Goal: Information Seeking & Learning: Learn about a topic

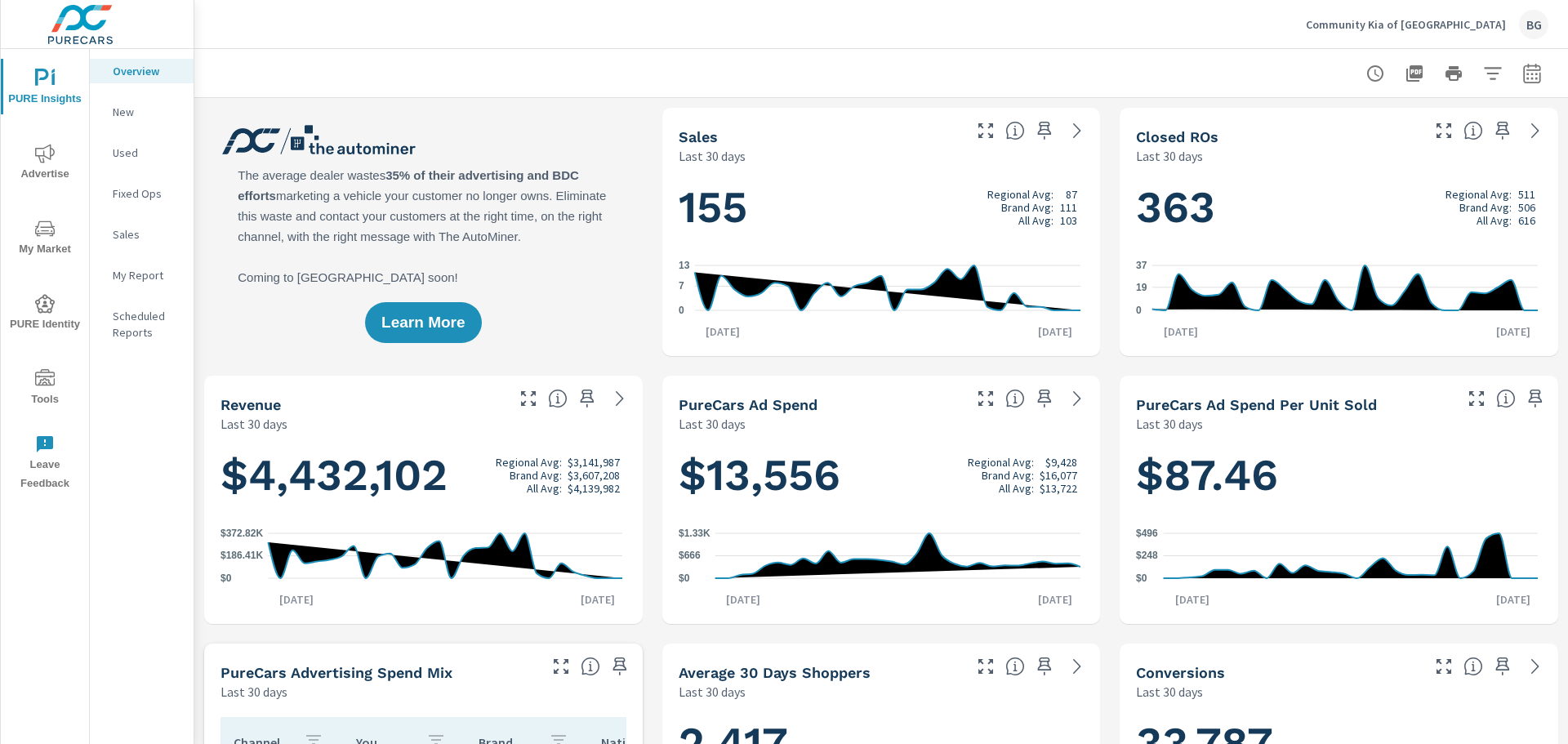
click at [135, 238] on p "Sales" at bounding box center [147, 234] width 68 height 16
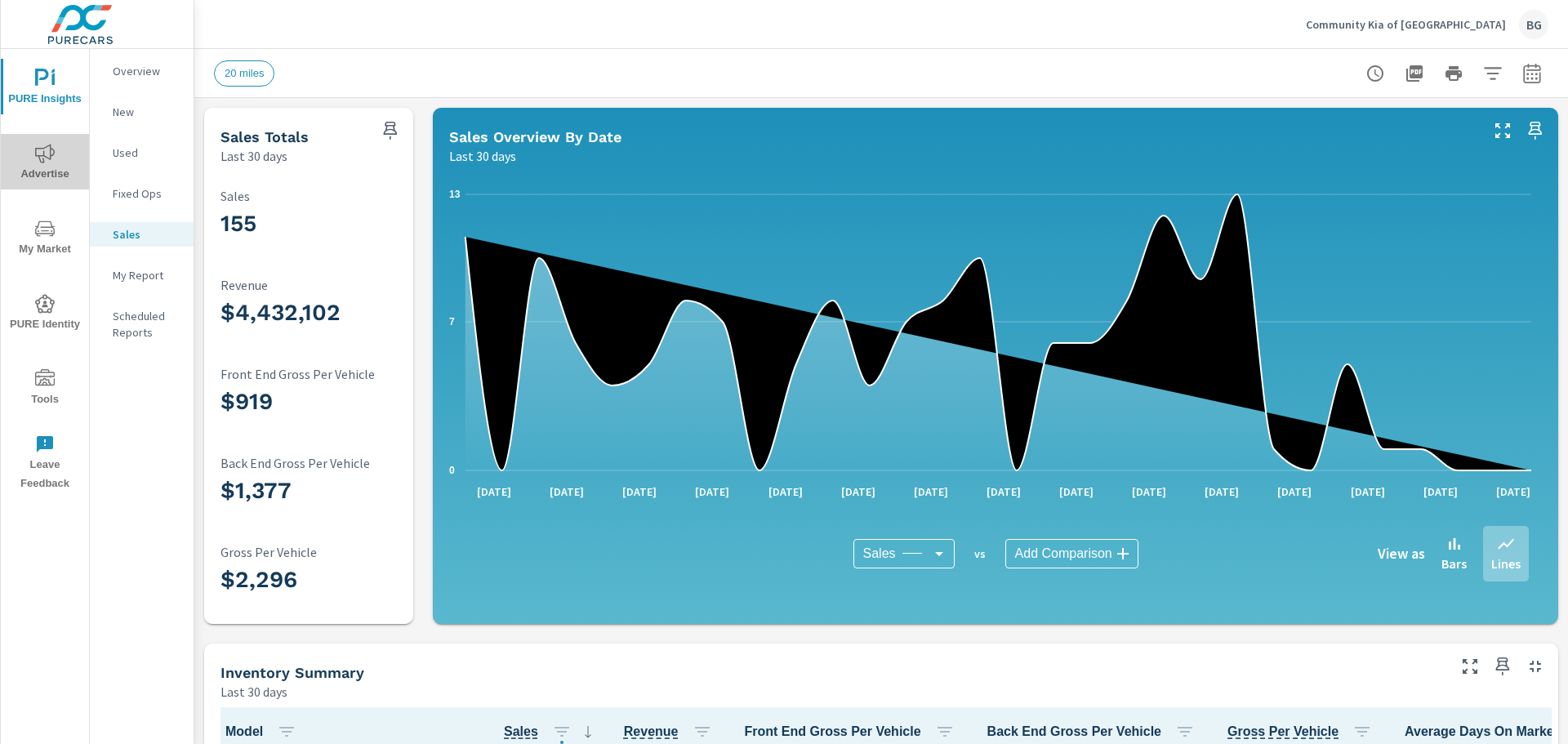
click at [48, 157] on icon "nav menu" at bounding box center [45, 154] width 20 height 19
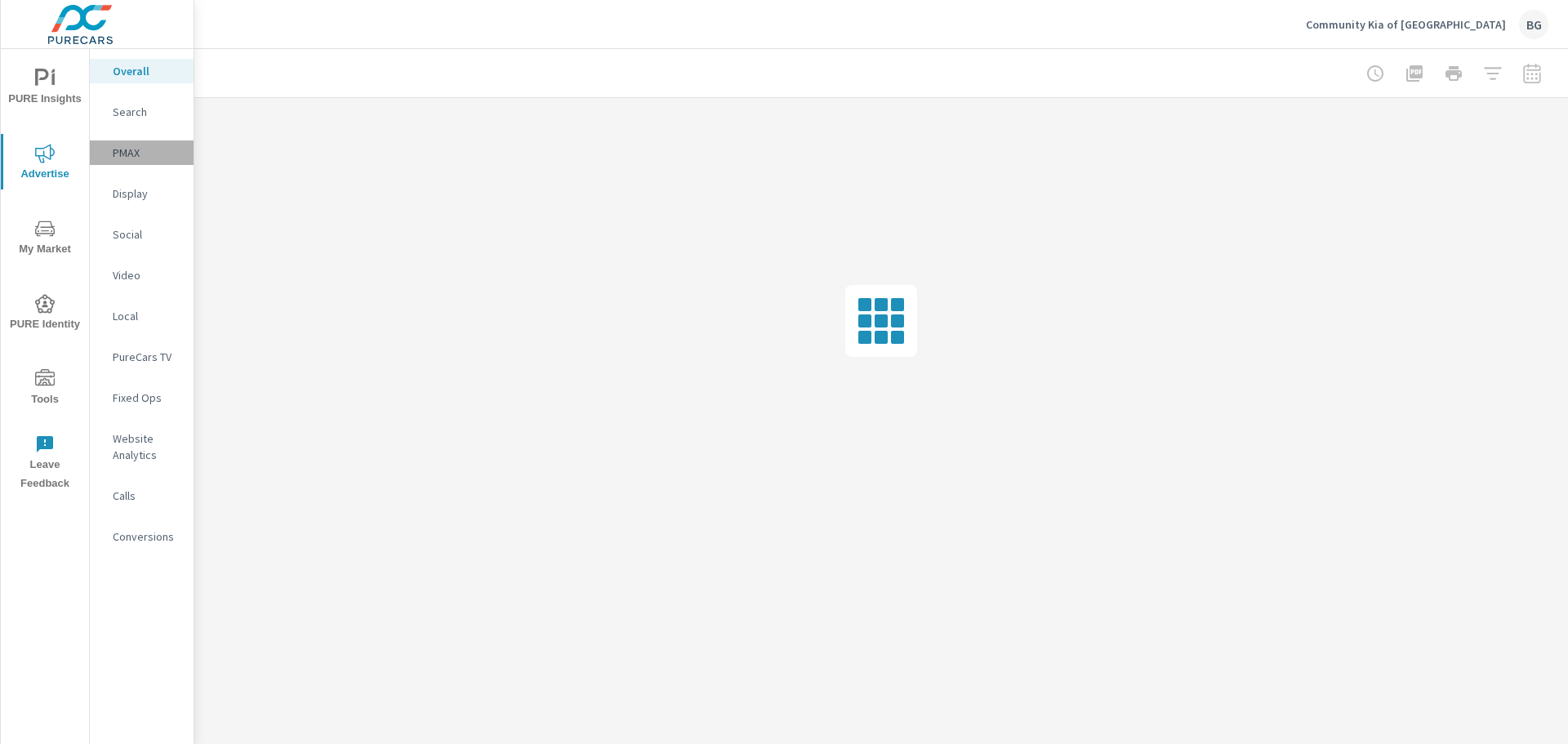
click at [132, 145] on p "PMAX" at bounding box center [147, 153] width 68 height 16
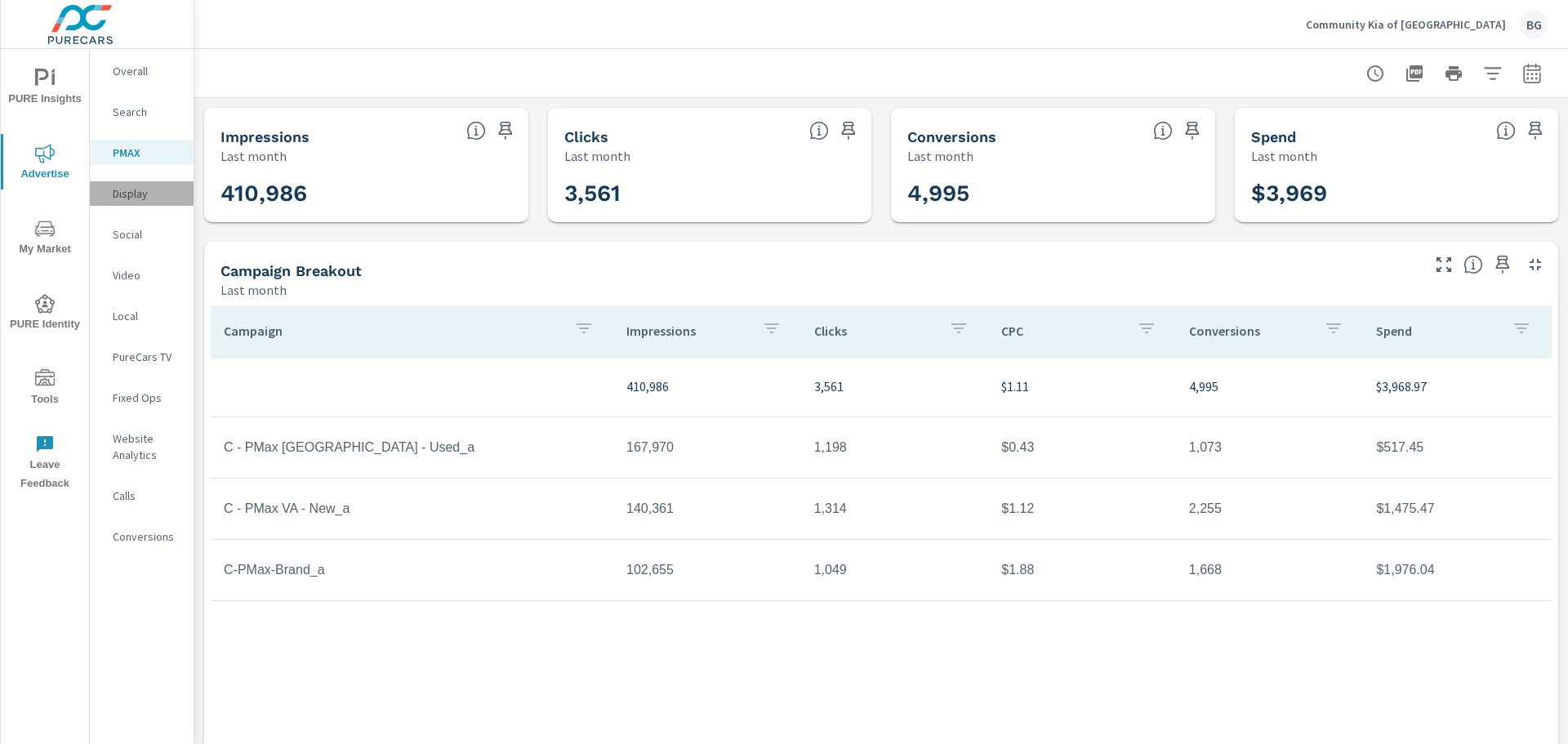
click at [136, 204] on div "Display" at bounding box center [141, 193] width 103 height 25
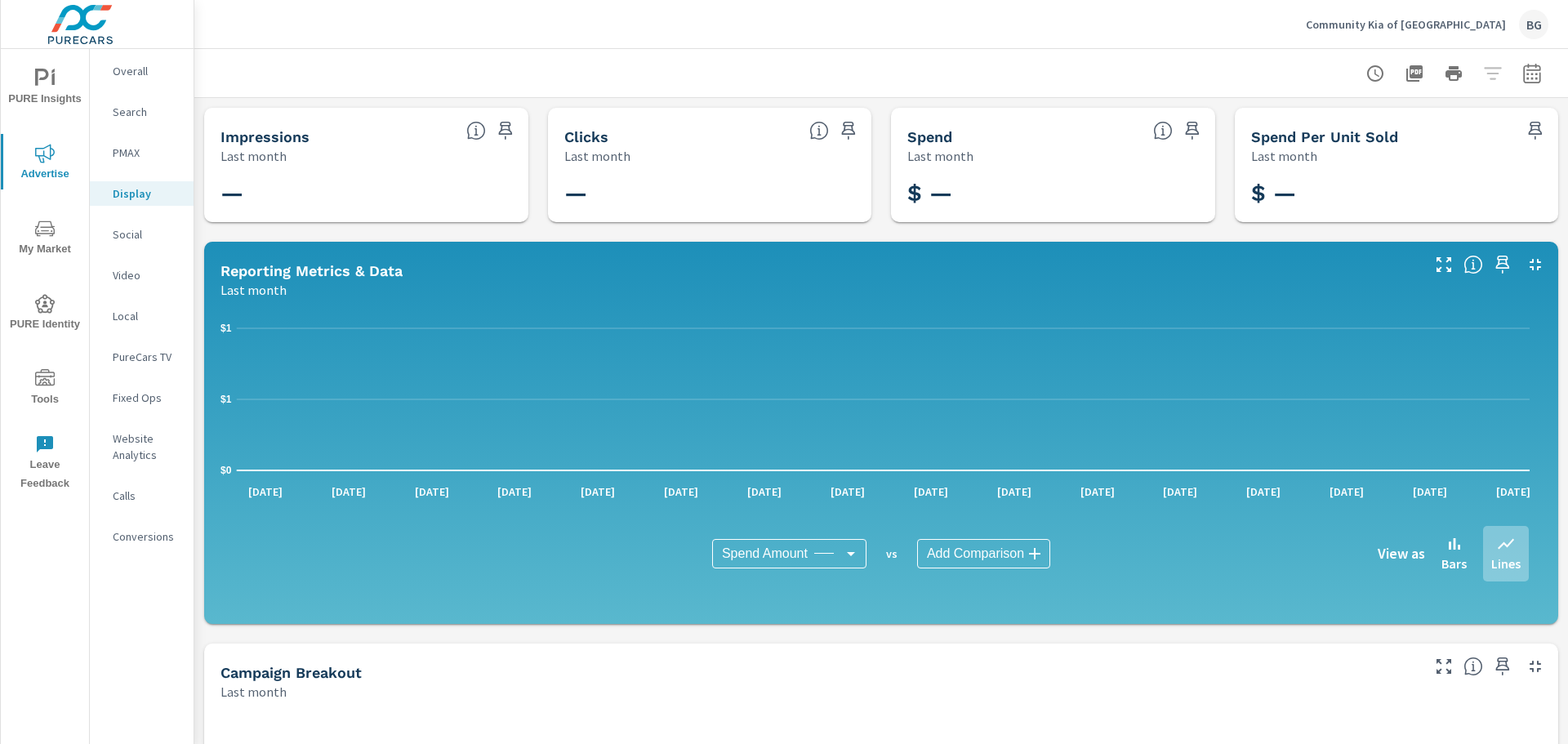
click at [129, 233] on p "Social" at bounding box center [147, 234] width 68 height 16
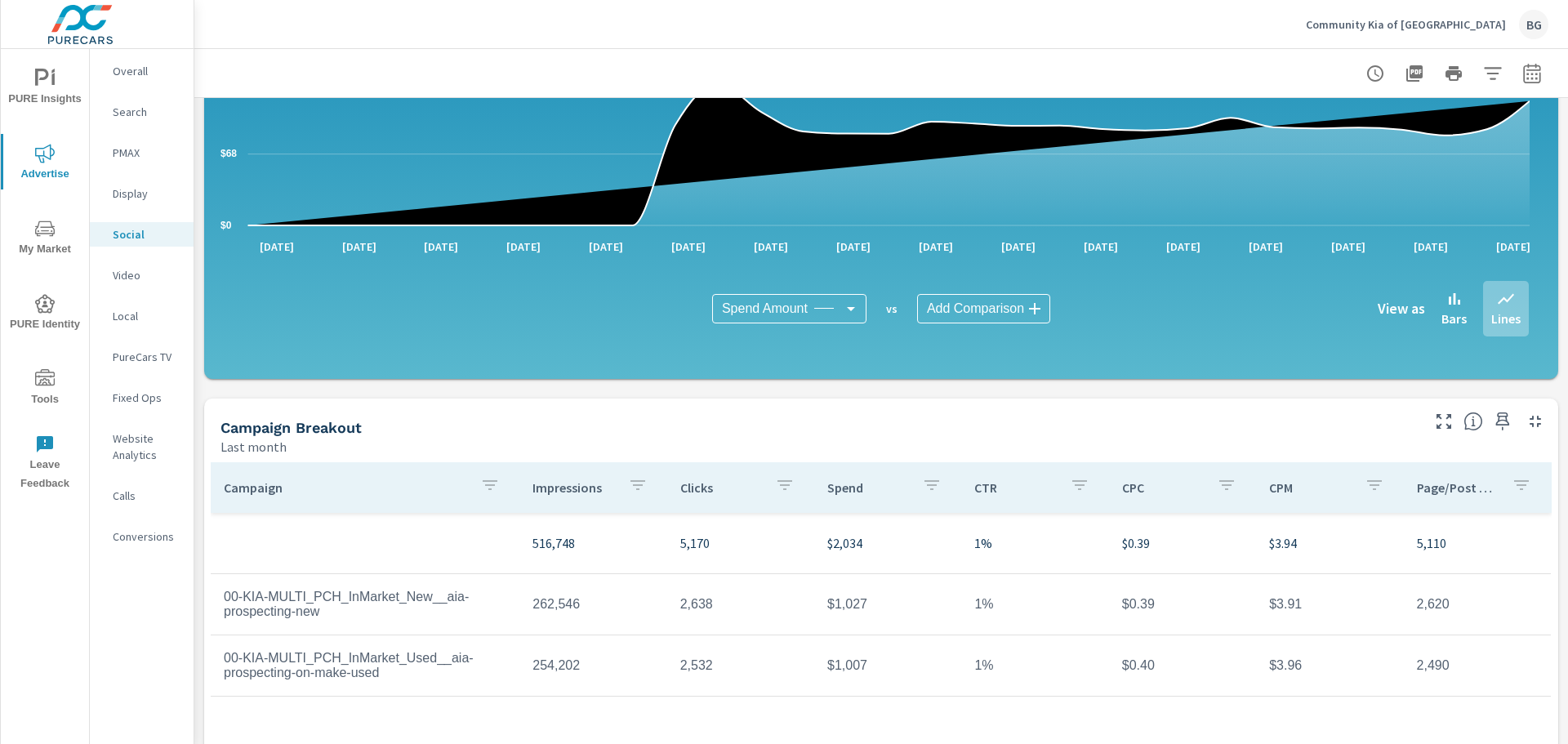
scroll to position [327, 0]
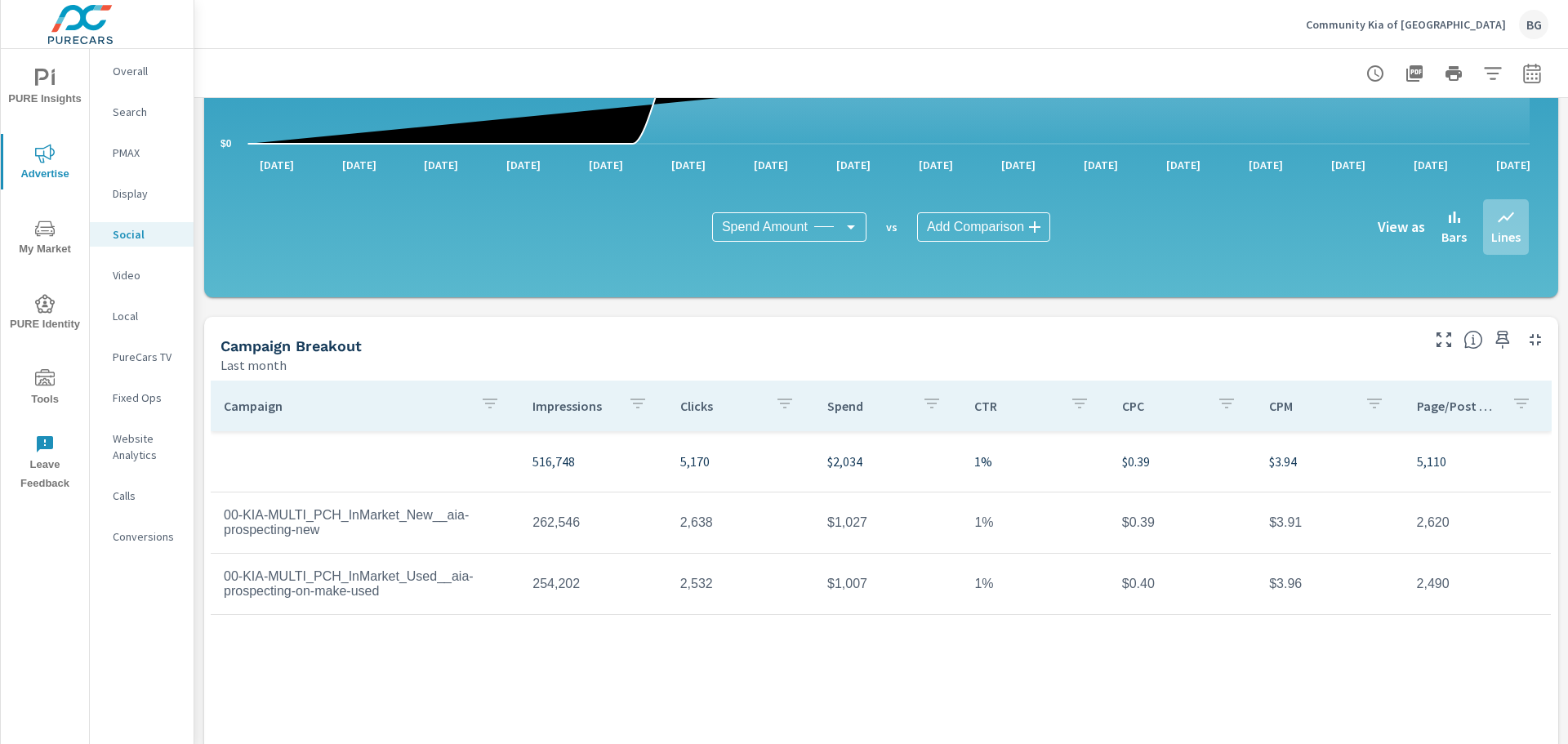
click at [146, 290] on nav "Overall Search PMAX Display Social Video Local PureCars TV Fixed Ops Website An…" at bounding box center [141, 311] width 103 height 523
click at [138, 284] on div "Video" at bounding box center [141, 276] width 103 height 25
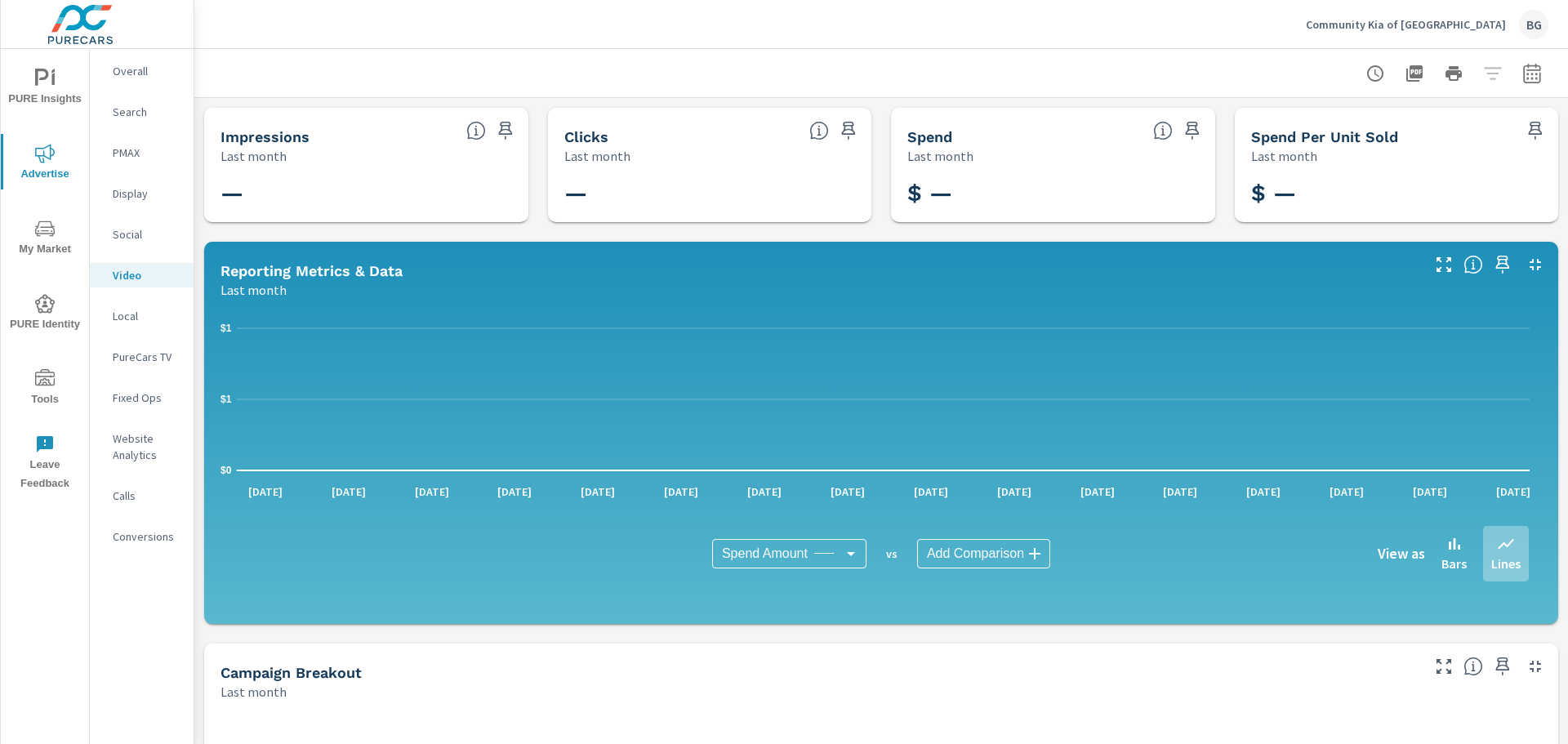
click at [257, 289] on p "Last month" at bounding box center [254, 290] width 66 height 20
click at [141, 317] on p "Local" at bounding box center [147, 316] width 68 height 16
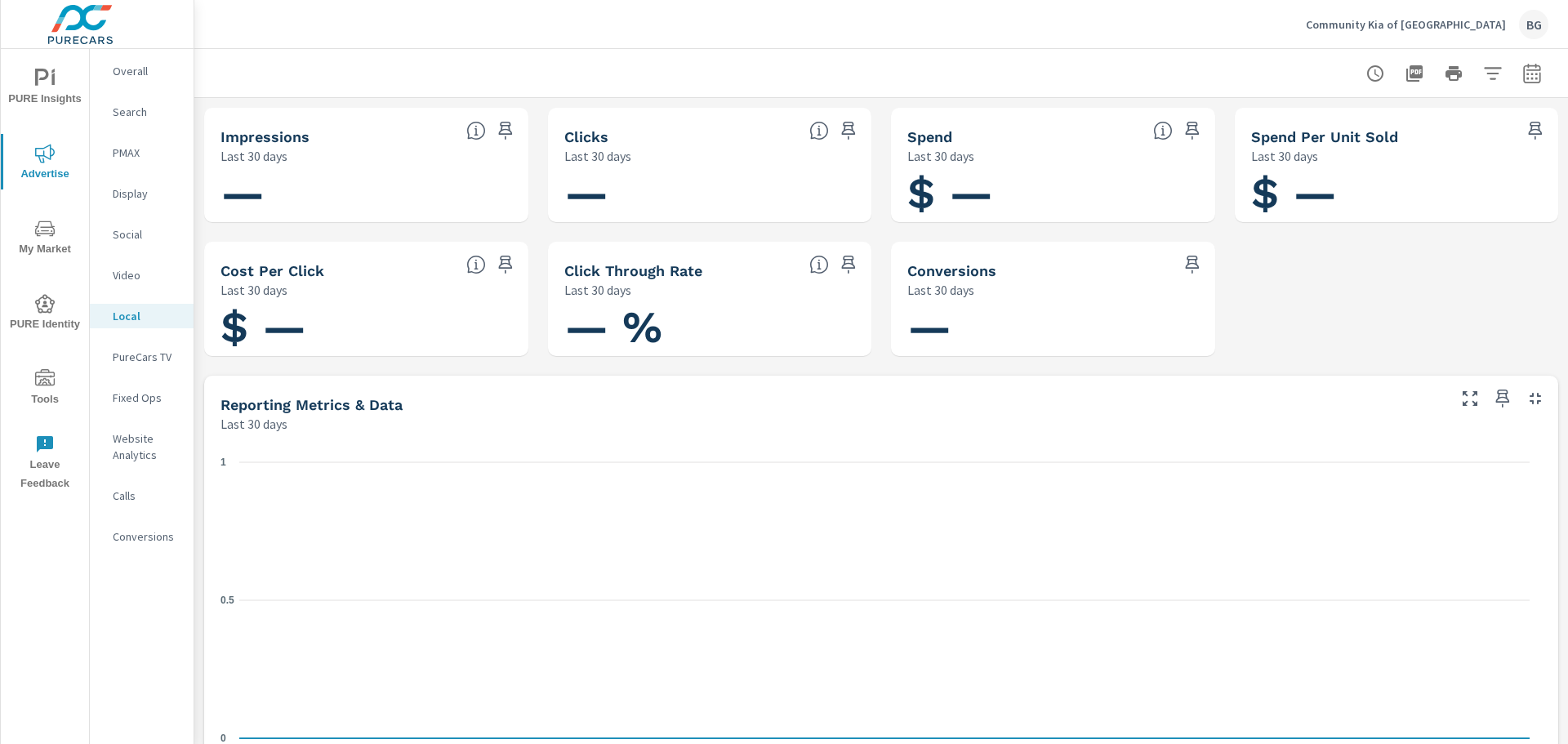
click at [153, 354] on p "PureCars TV" at bounding box center [147, 356] width 68 height 16
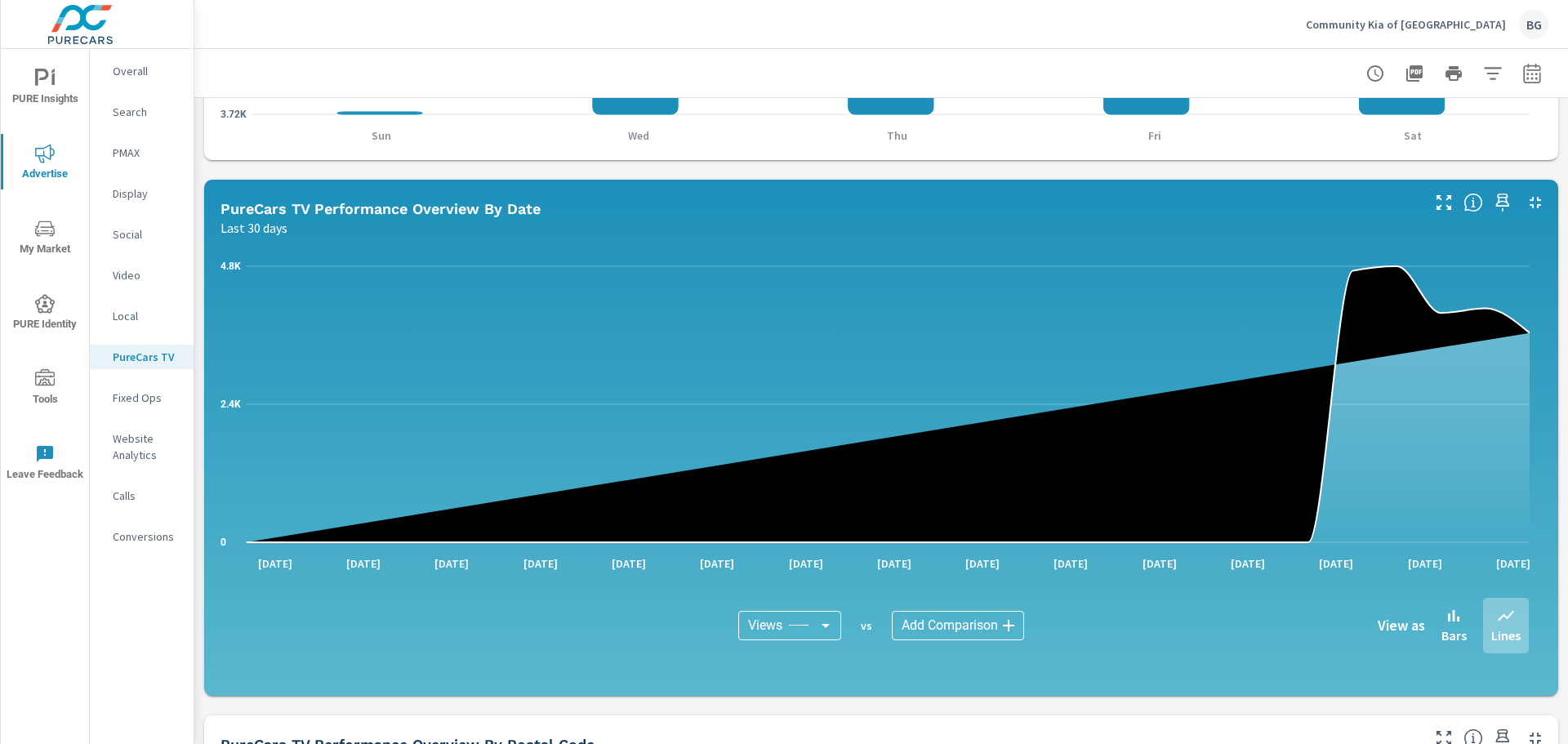
scroll to position [980, 0]
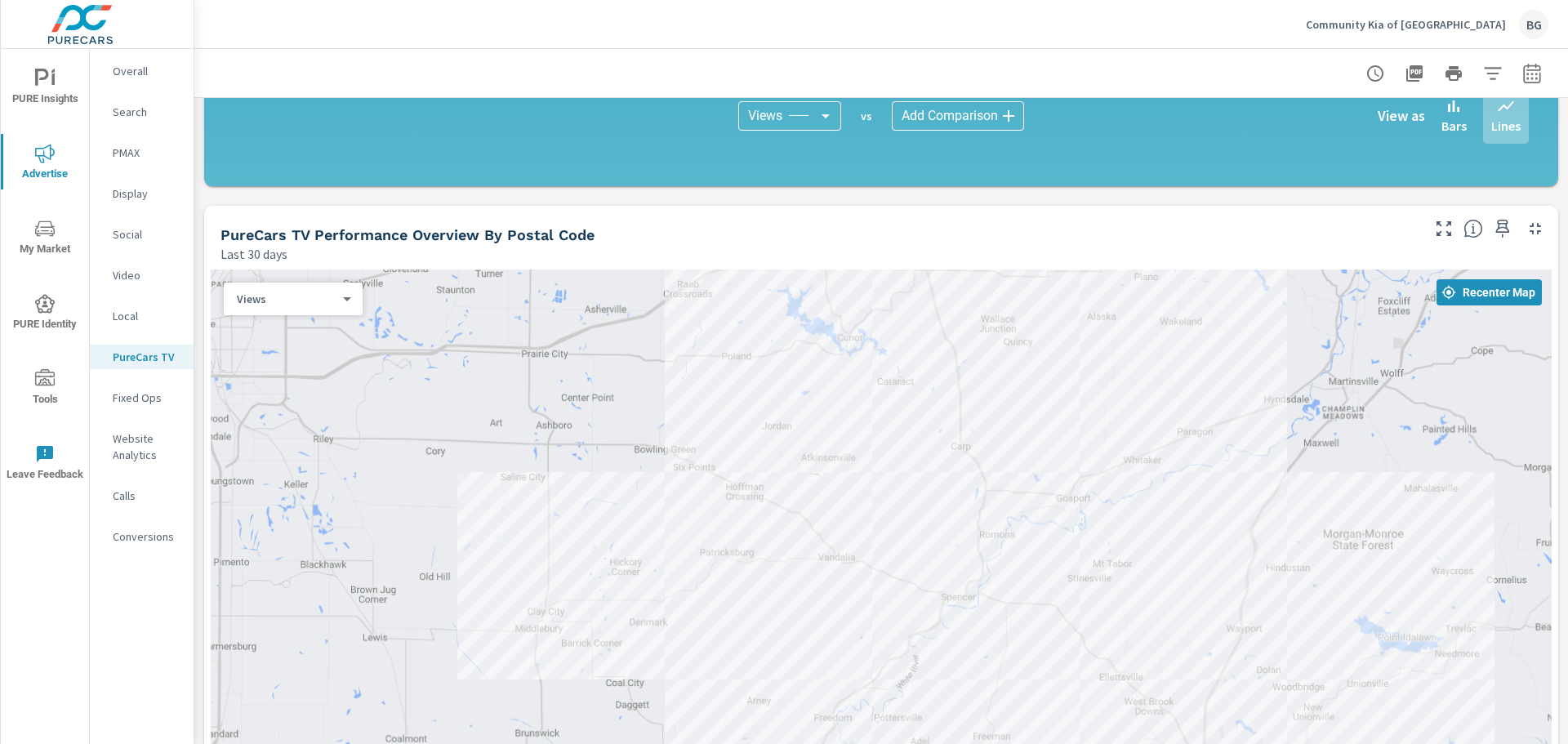
scroll to position [1307, 0]
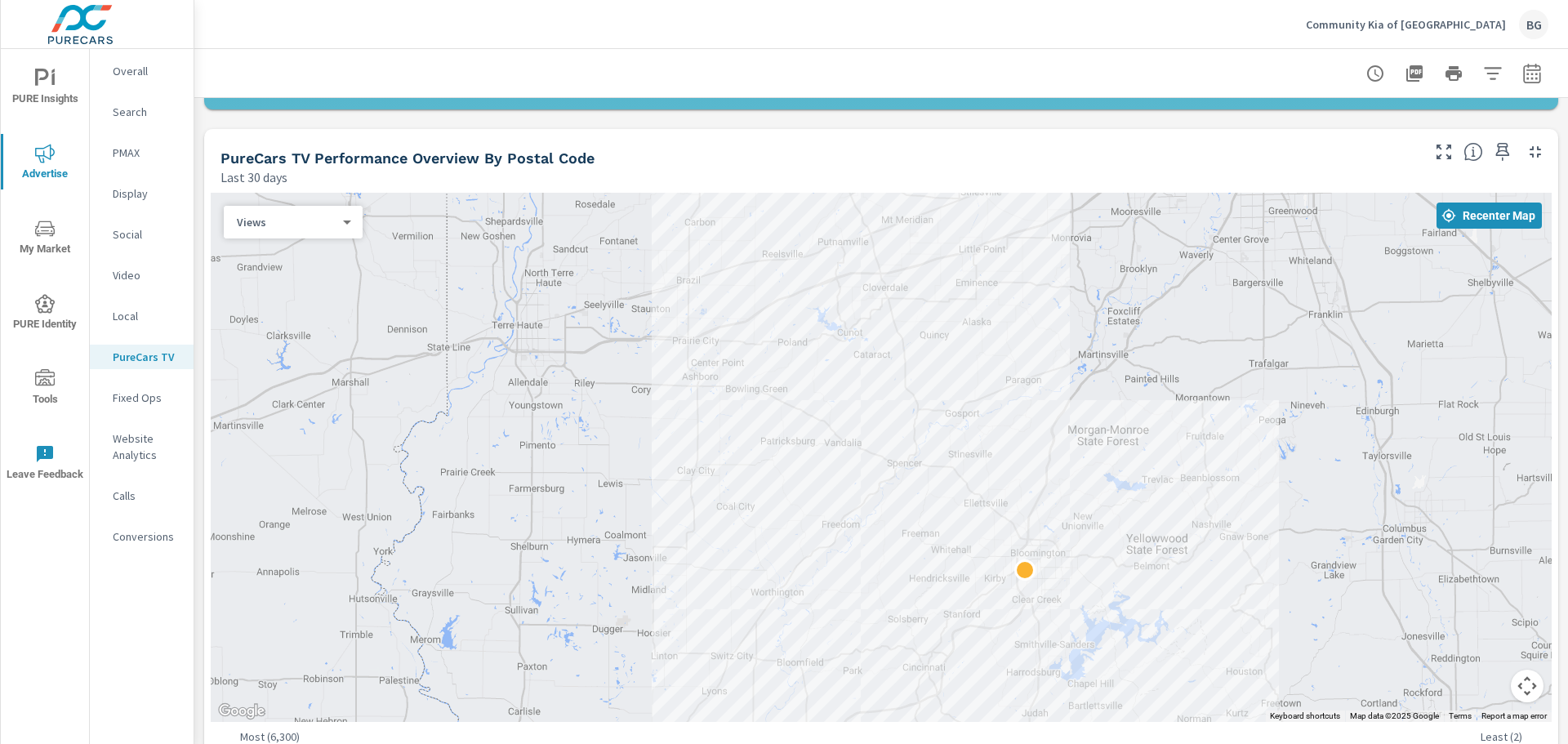
scroll to position [1307, 0]
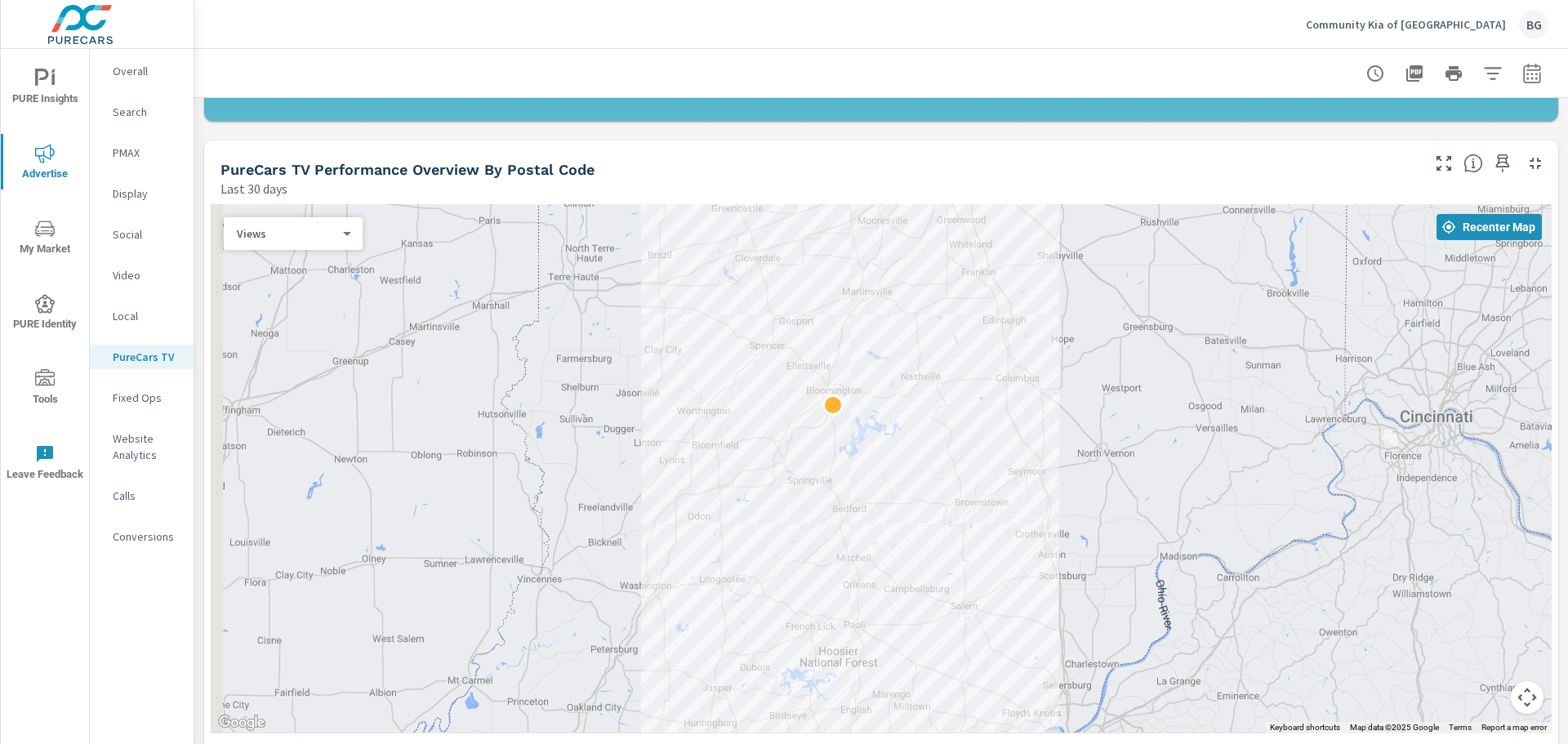
drag, startPoint x: 659, startPoint y: 488, endPoint x: 699, endPoint y: 293, distance: 199.1
click at [699, 293] on div at bounding box center [880, 468] width 1341 height 530
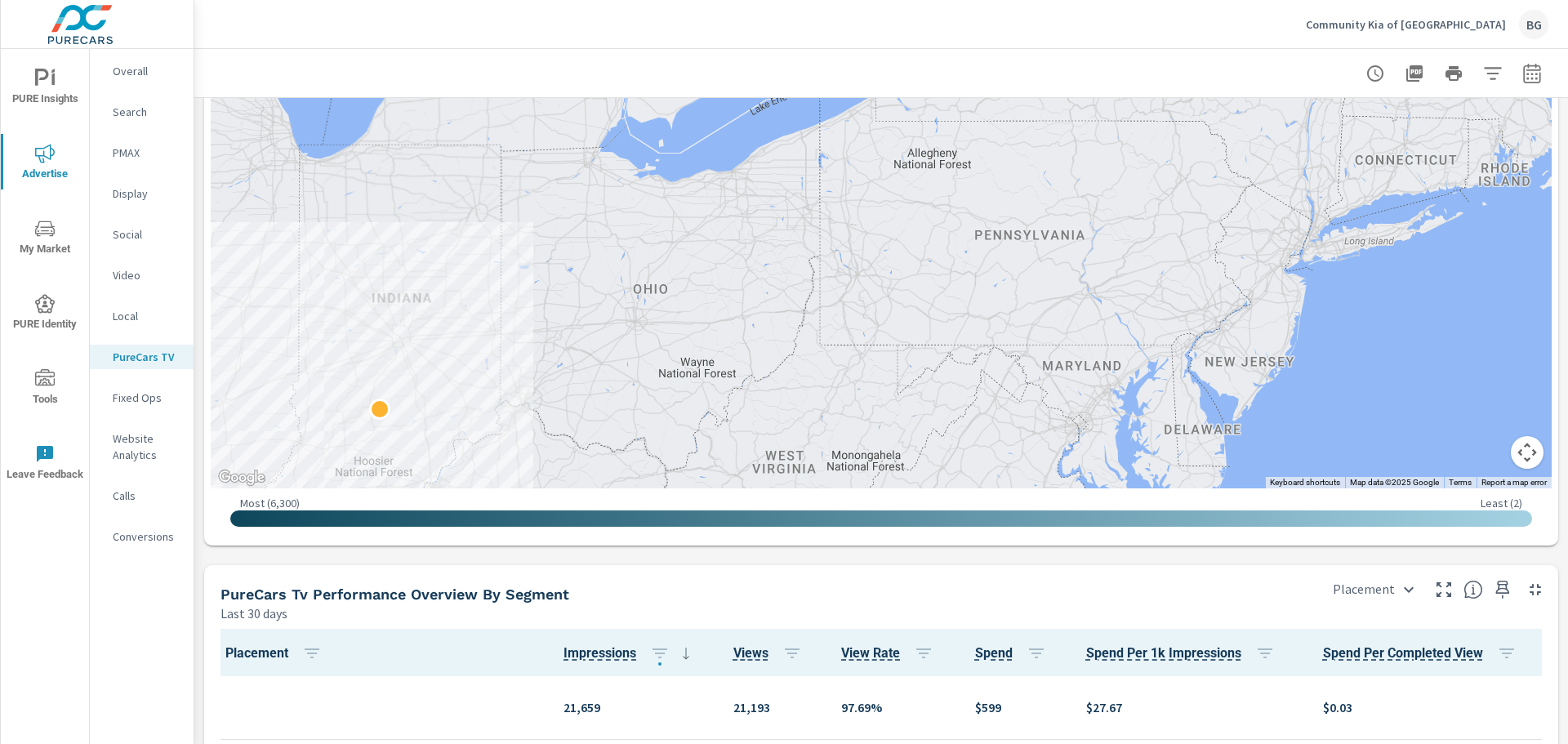
click at [177, 641] on div "Overall Search PMAX Display Social Video Local PureCars TV Fixed Ops Website An…" at bounding box center [141, 397] width 103 height 696
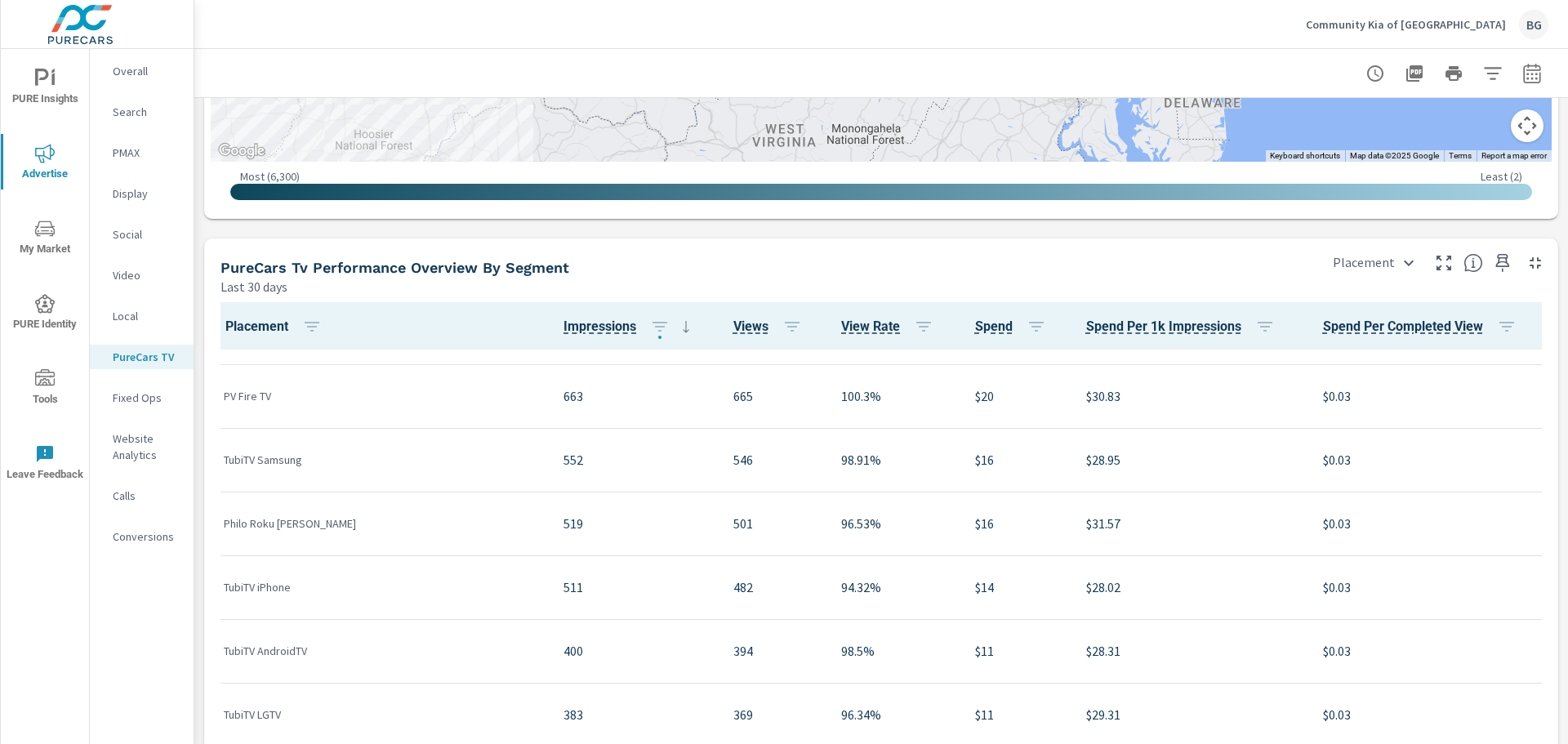
scroll to position [375, 0]
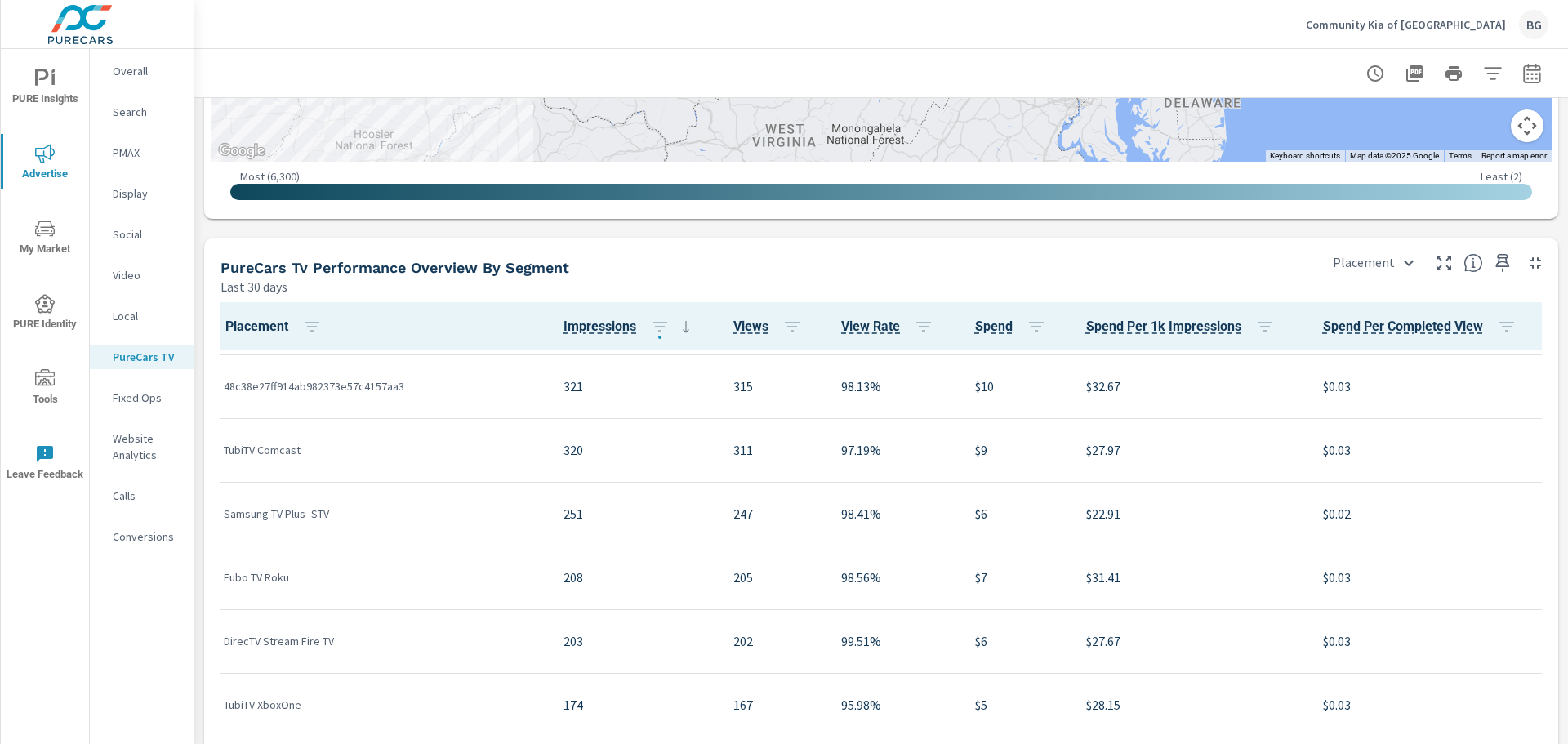
scroll to position [877, 0]
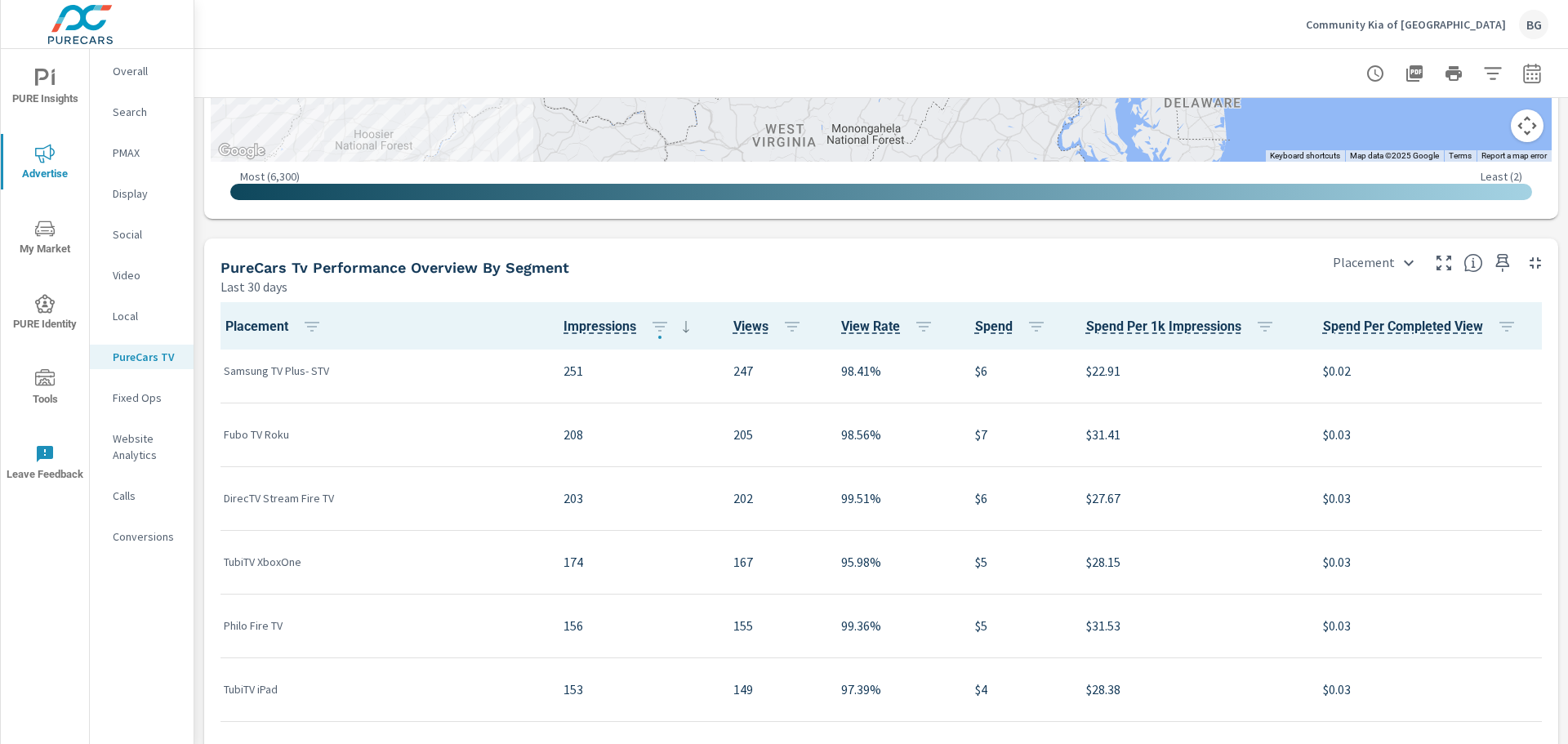
scroll to position [992, 0]
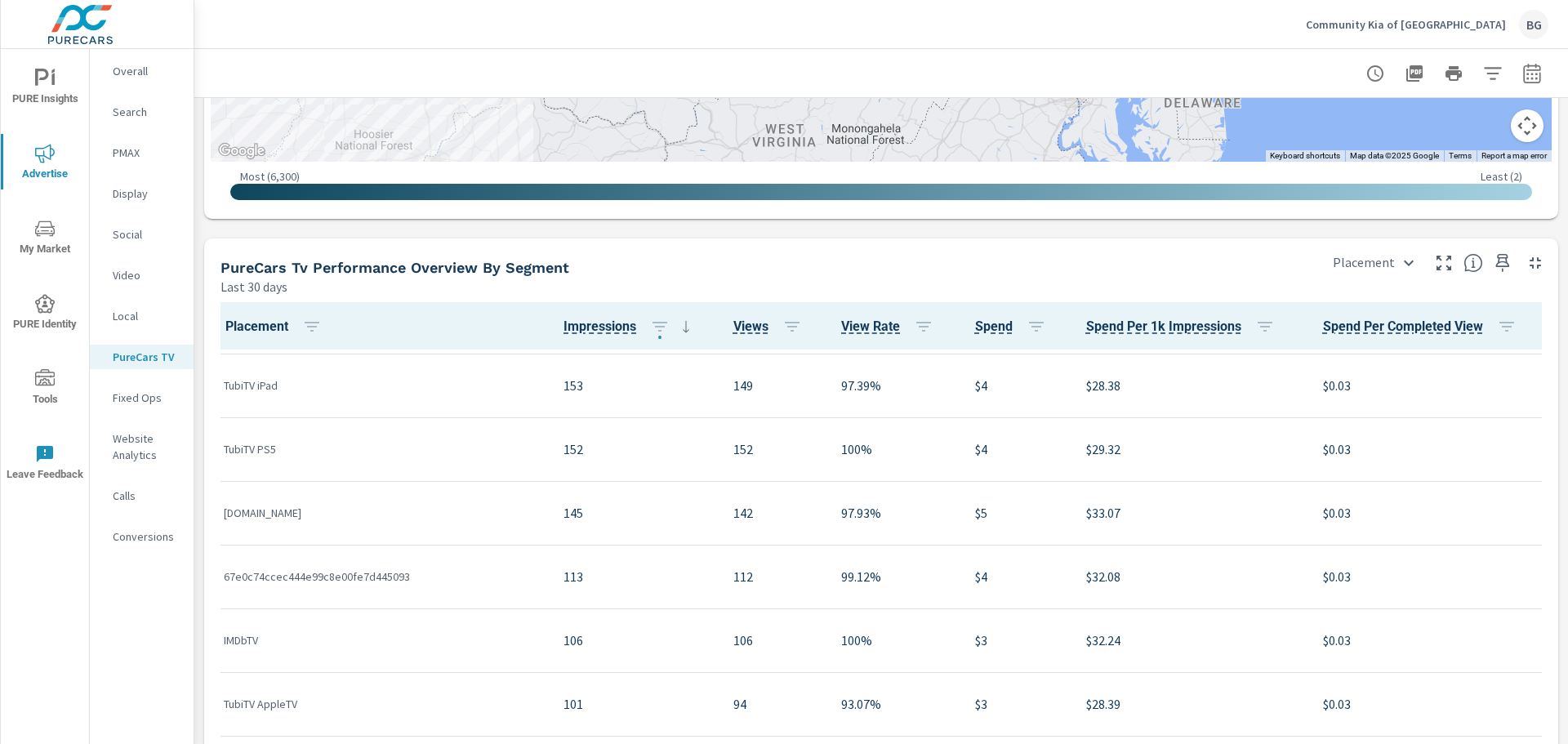
scroll to position [1287, 0]
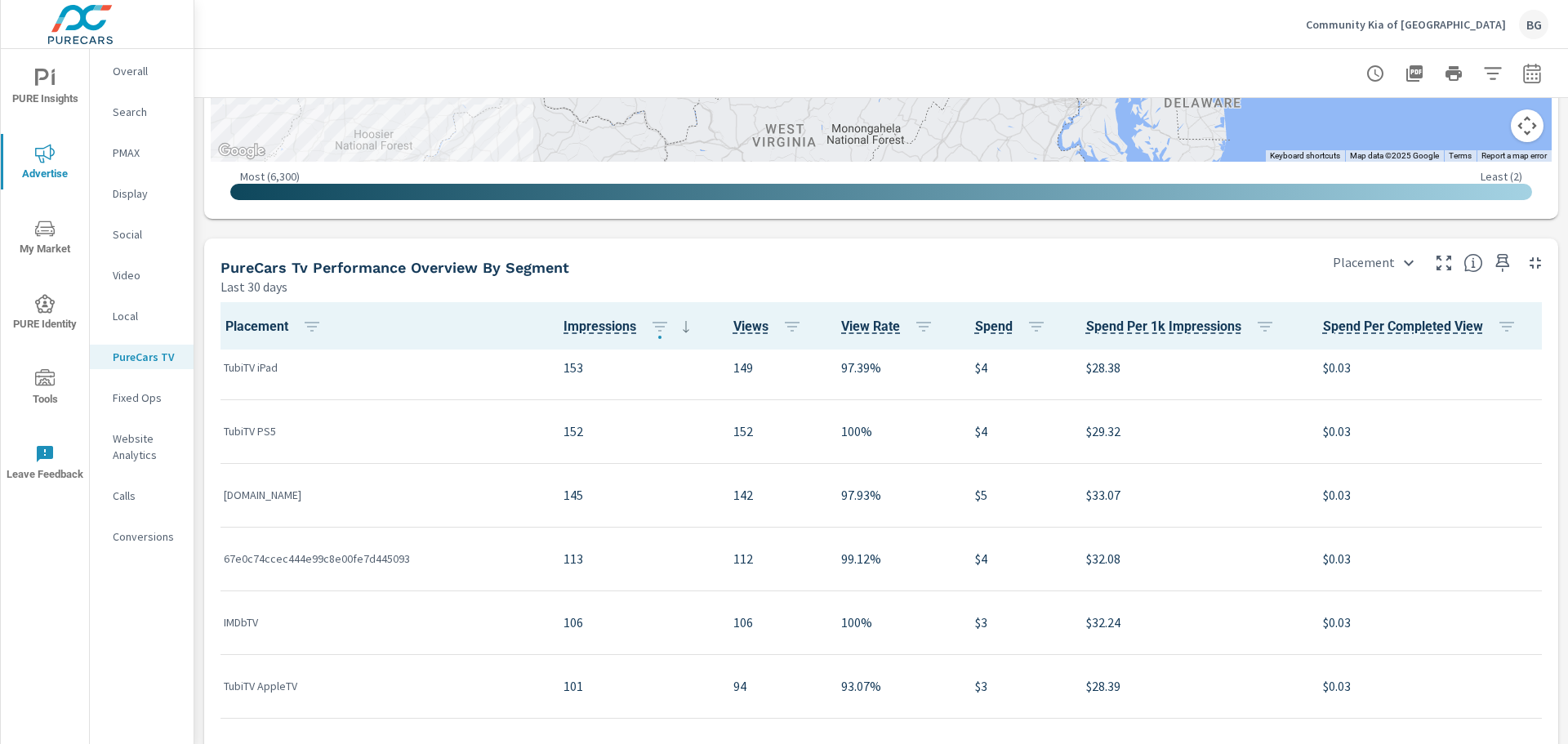
scroll to position [1351, 0]
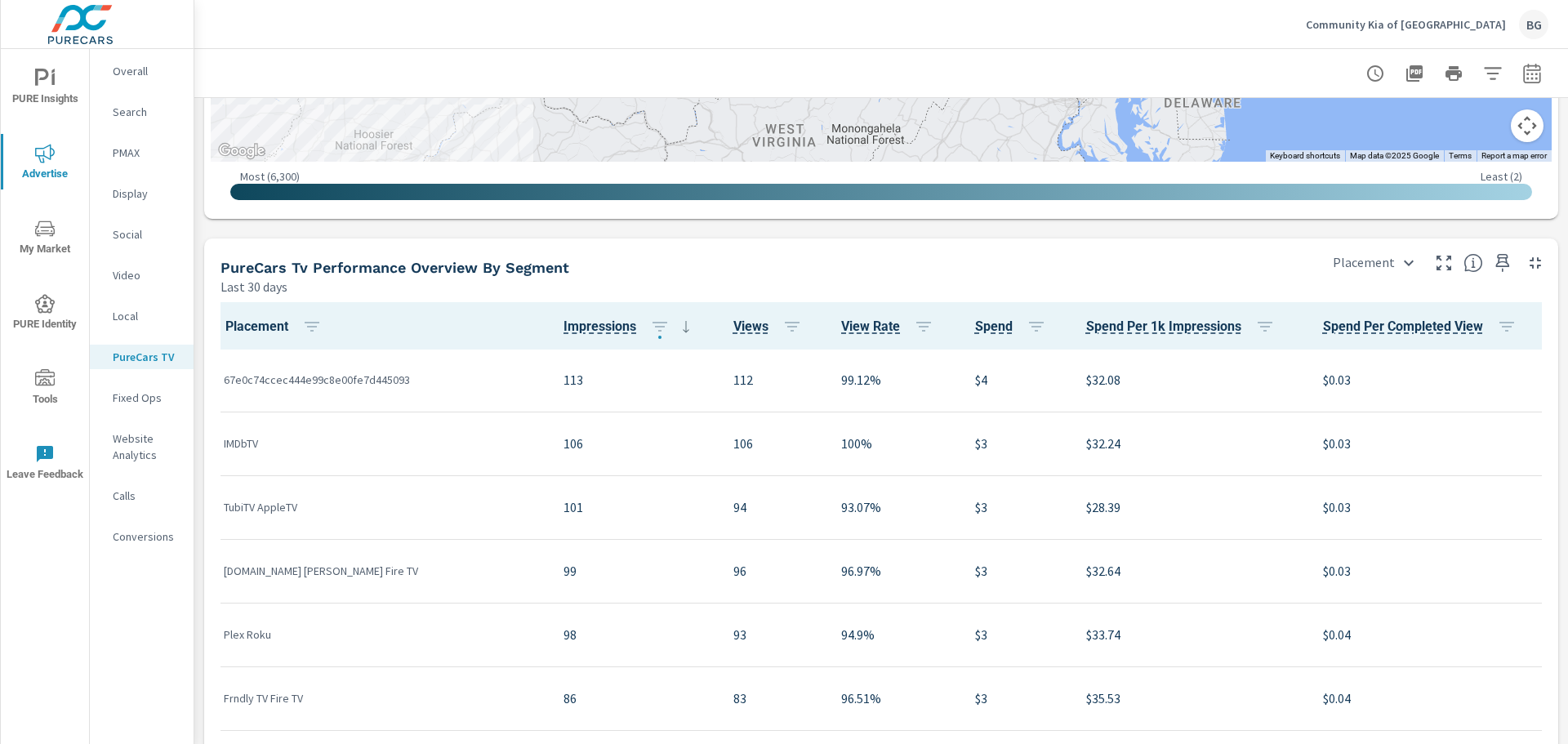
scroll to position [1369, 0]
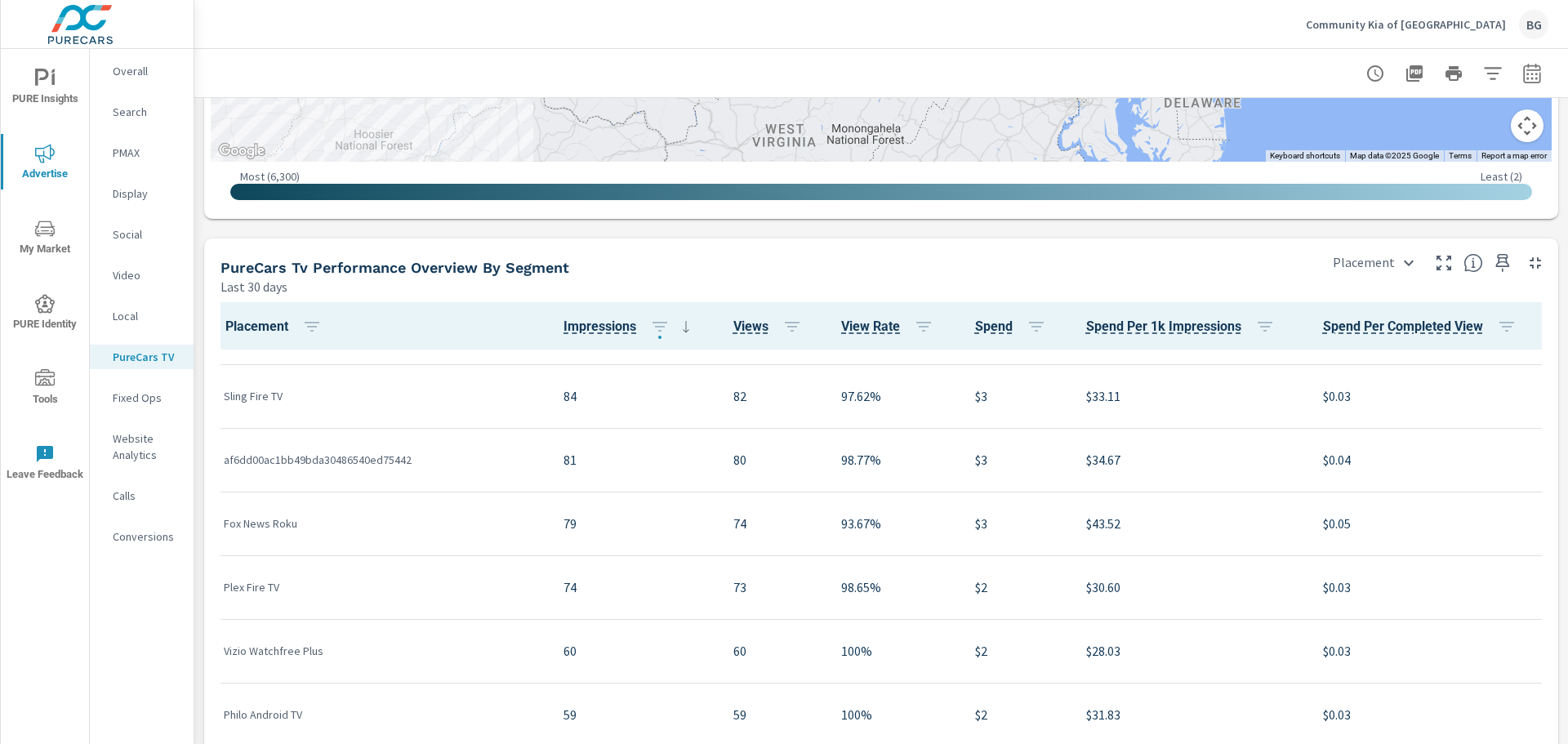
scroll to position [1932, 0]
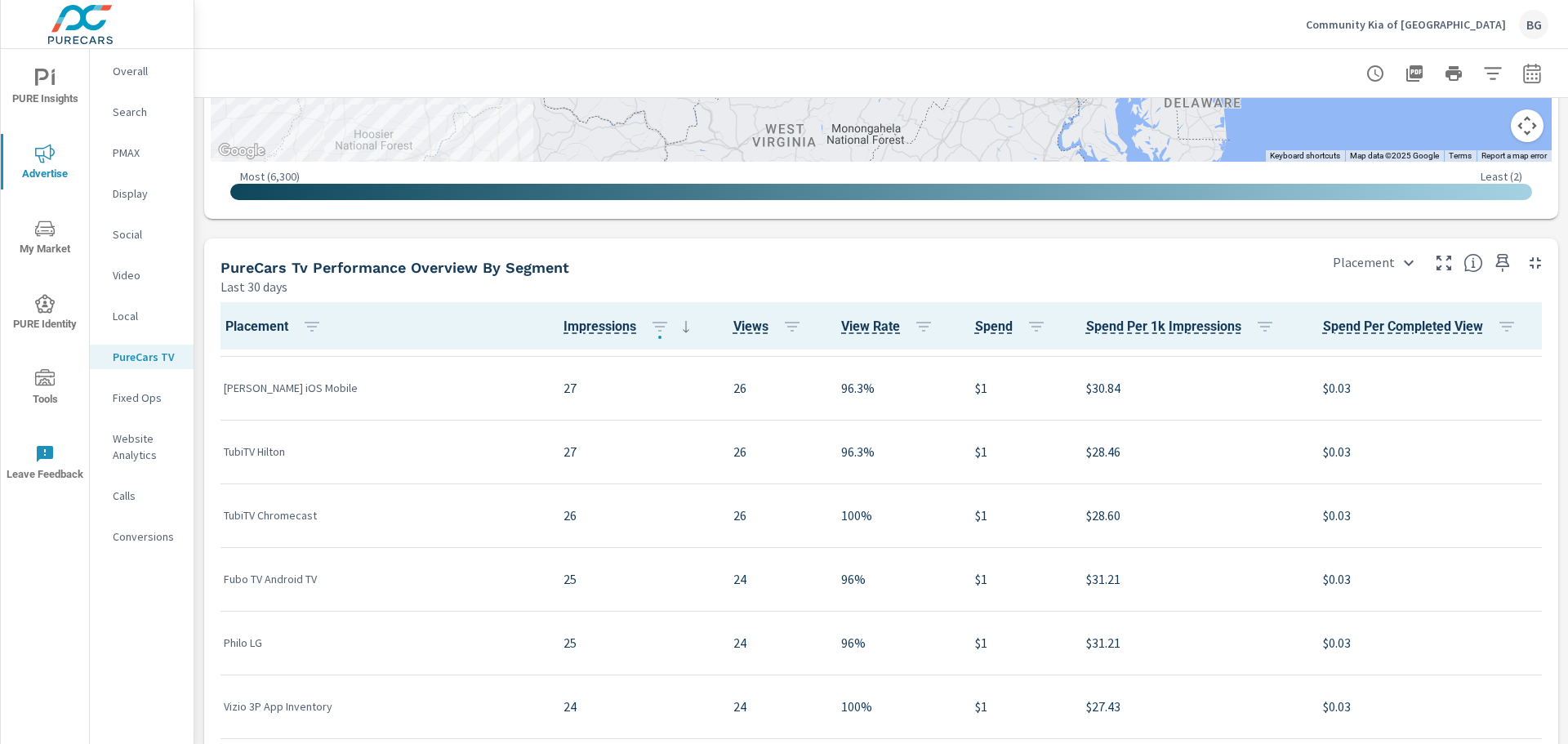
scroll to position [2950, 0]
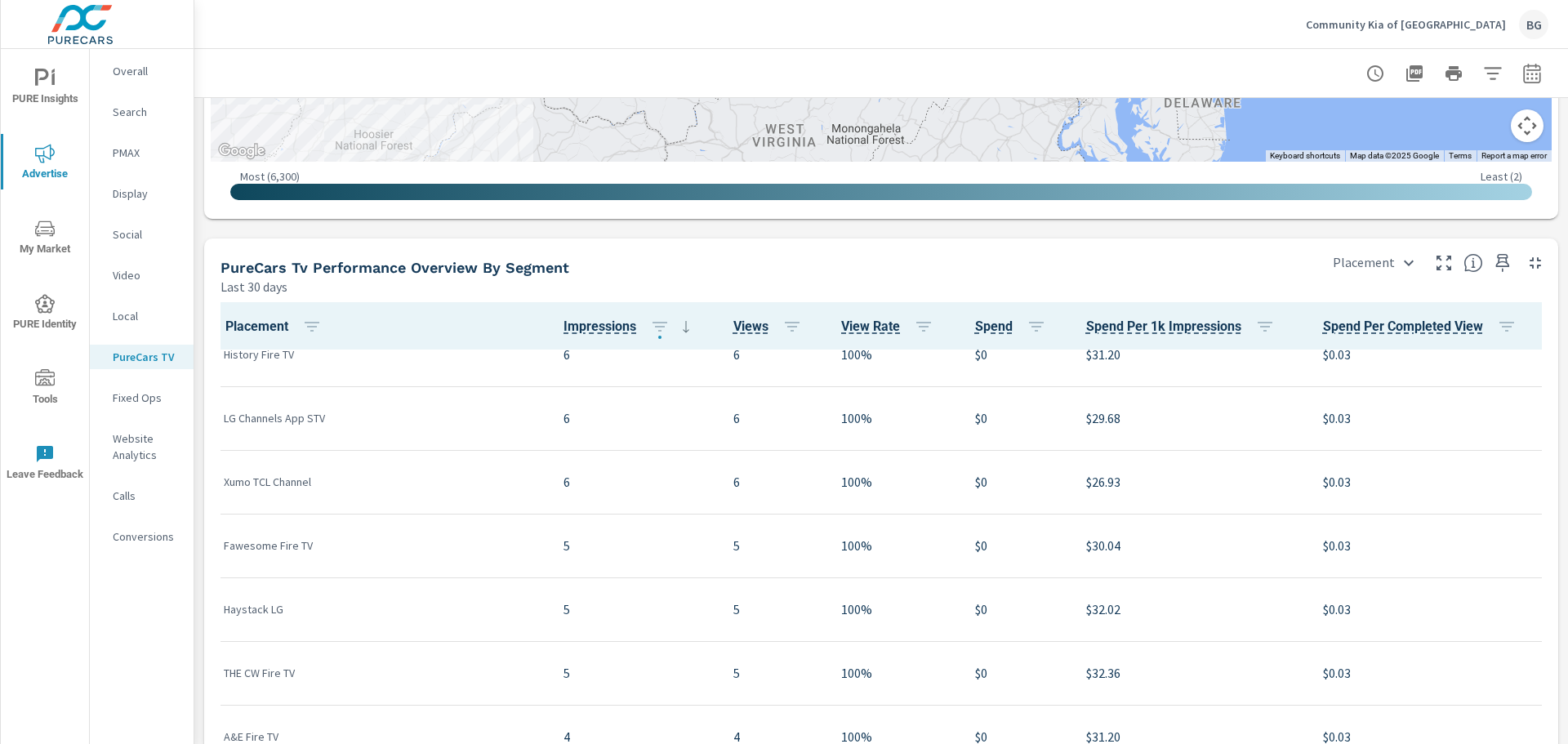
scroll to position [4722, 0]
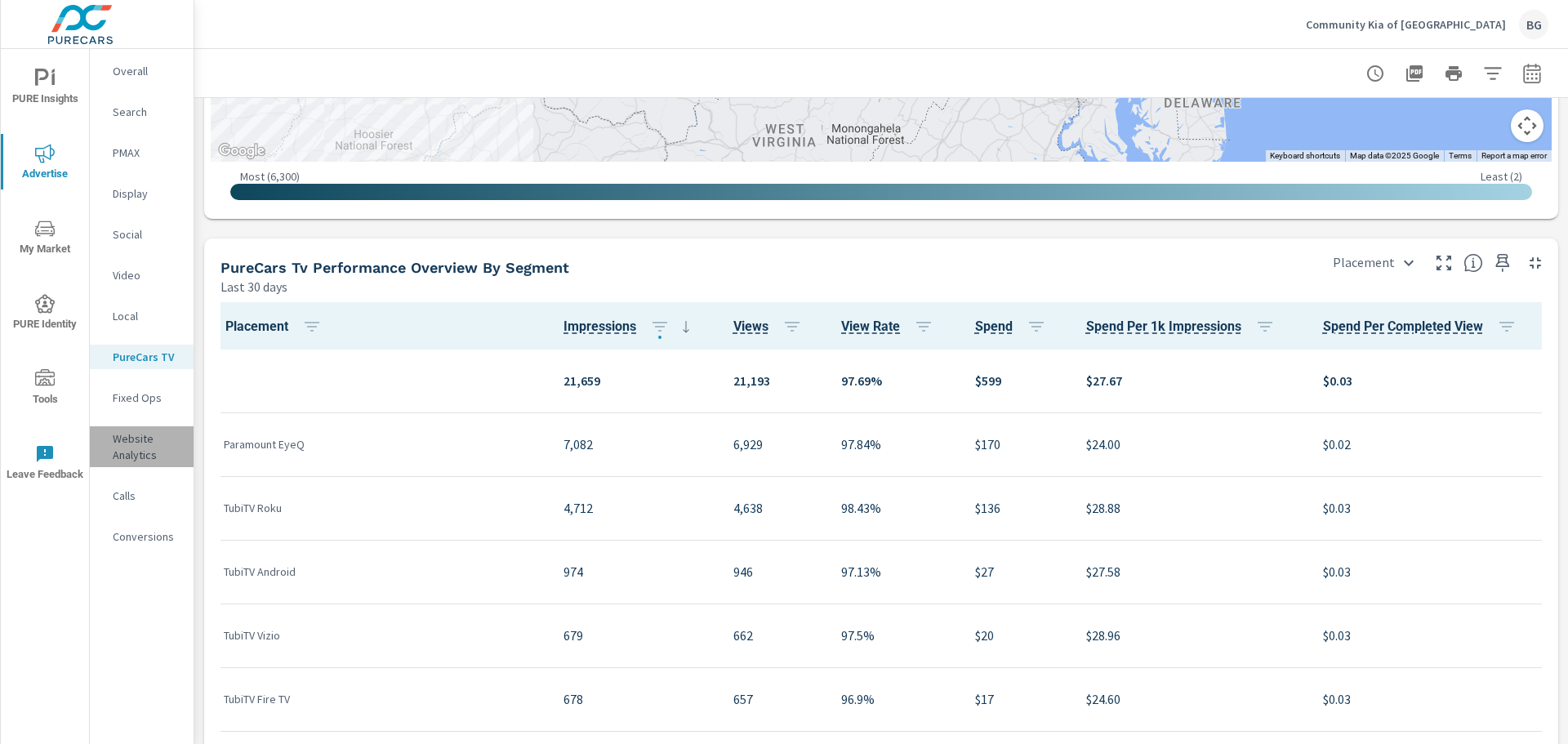
click at [135, 439] on p "Website Analytics" at bounding box center [147, 446] width 68 height 32
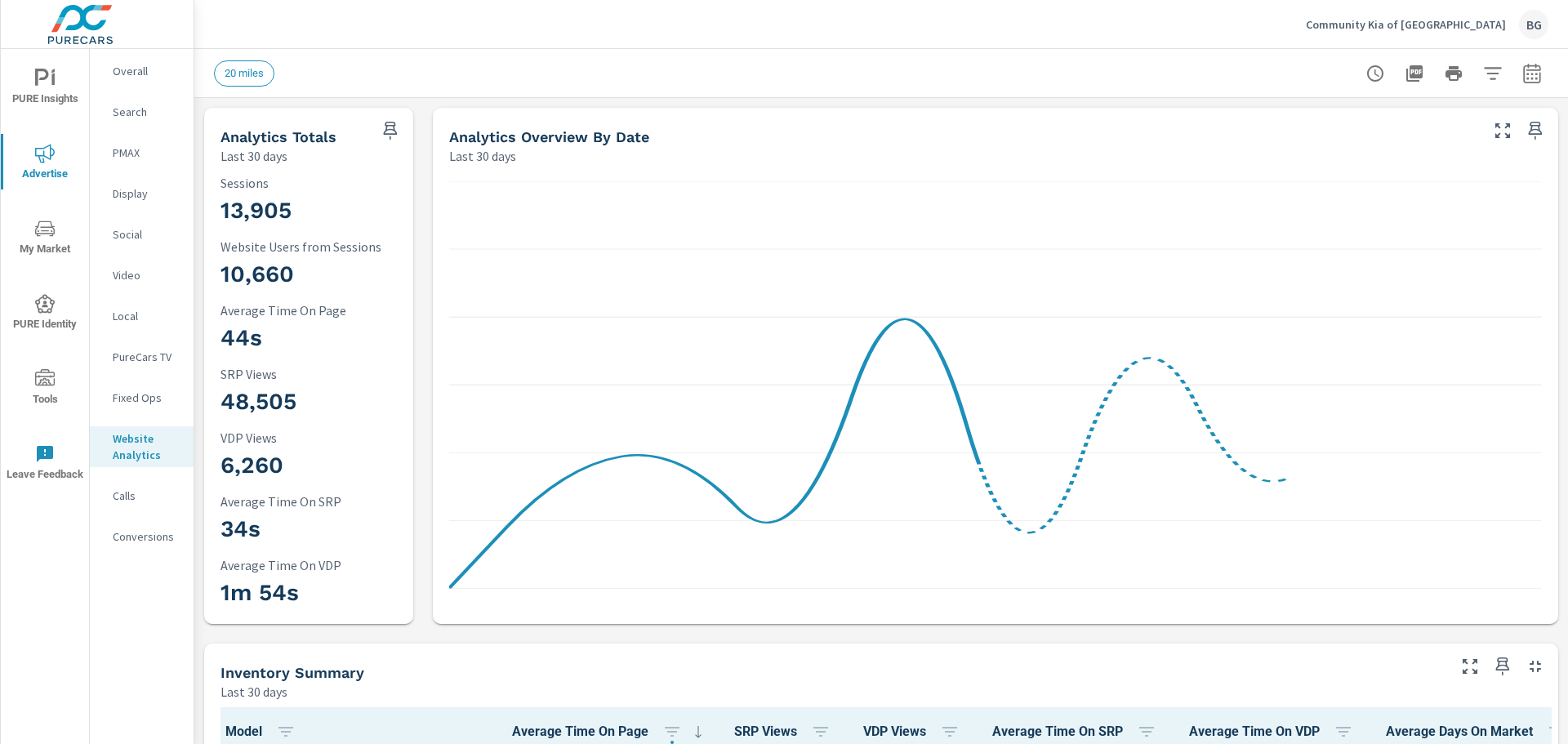
scroll to position [1, 0]
click at [532, 460] on icon at bounding box center [995, 394] width 1092 height 426
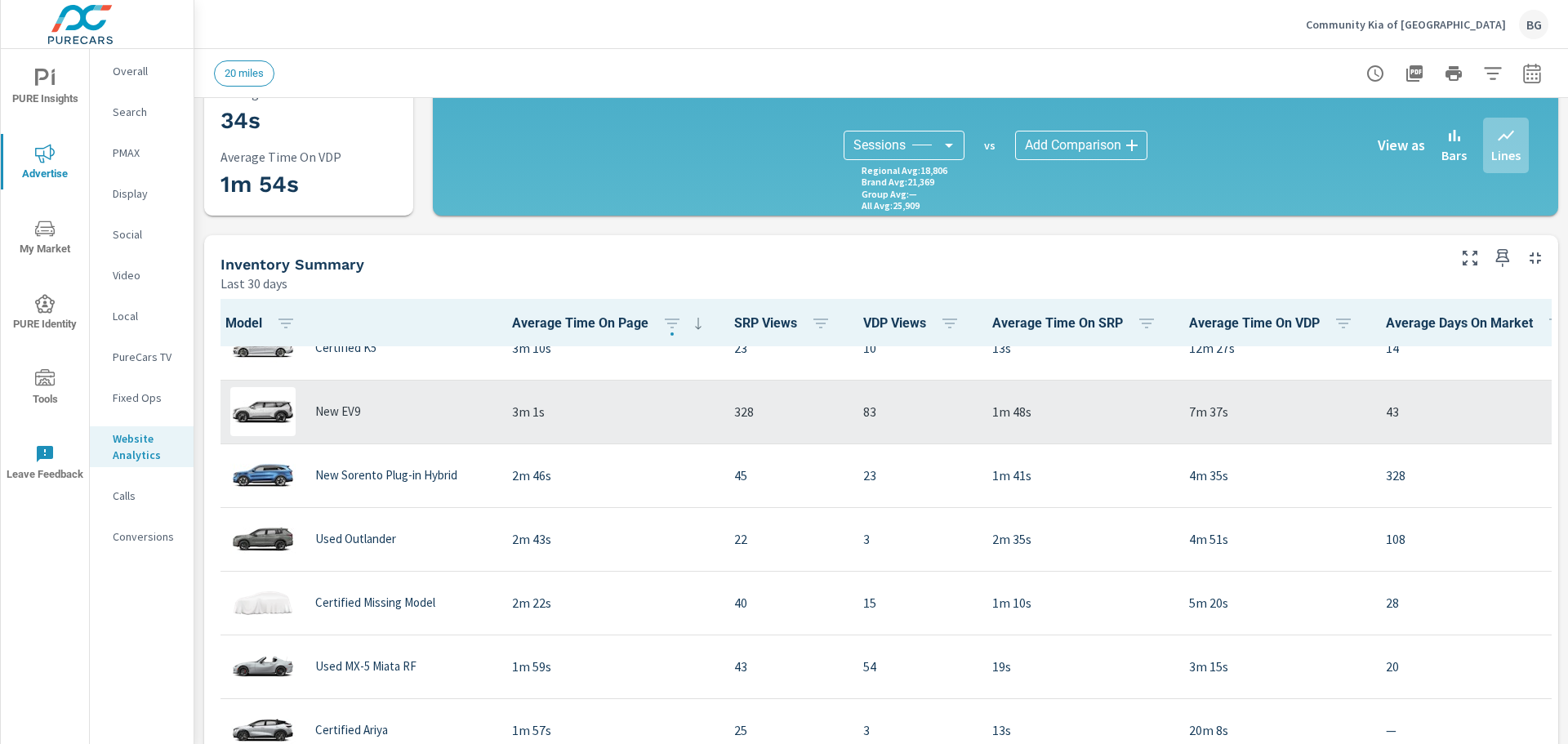
scroll to position [245, 0]
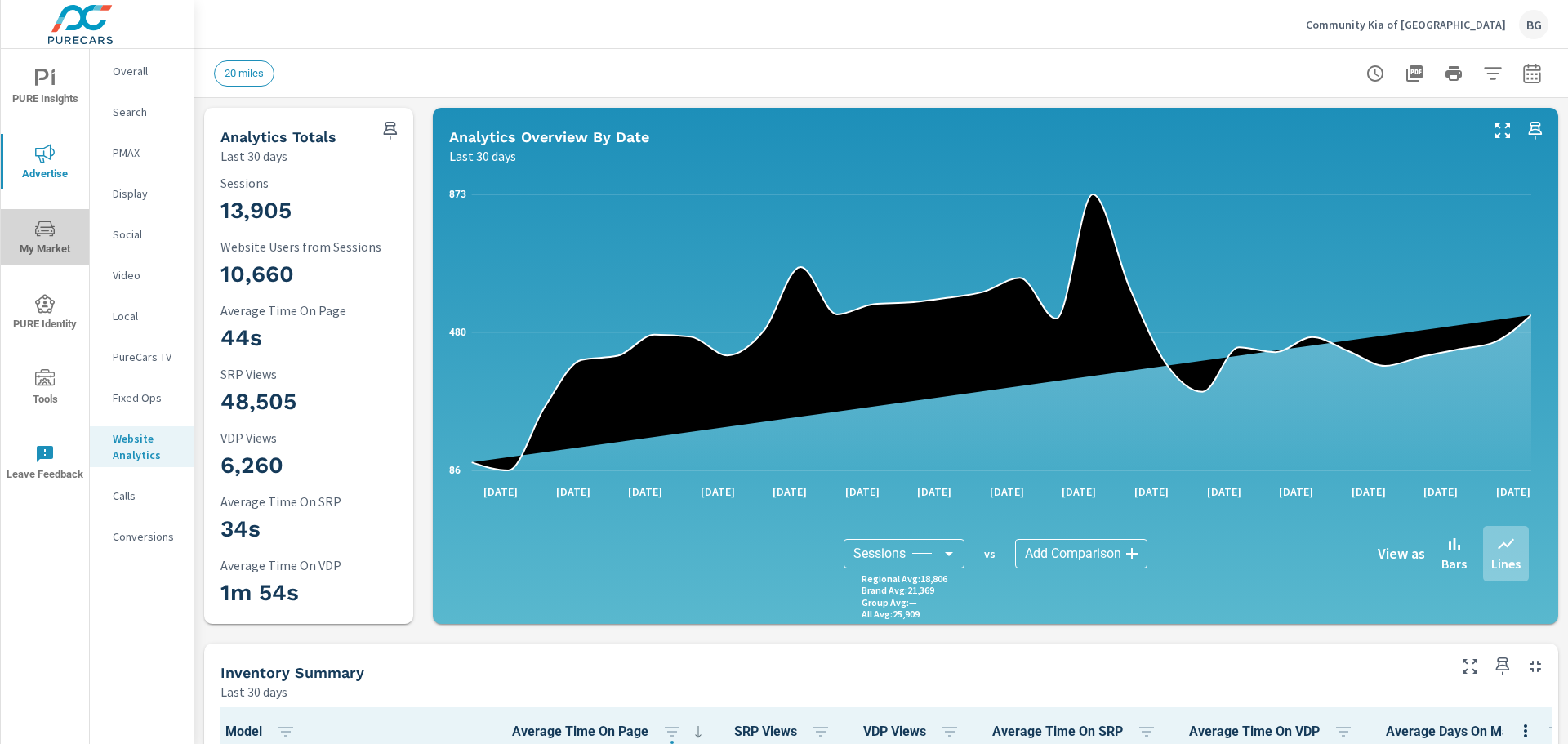
click at [60, 227] on span "My Market" at bounding box center [45, 239] width 79 height 40
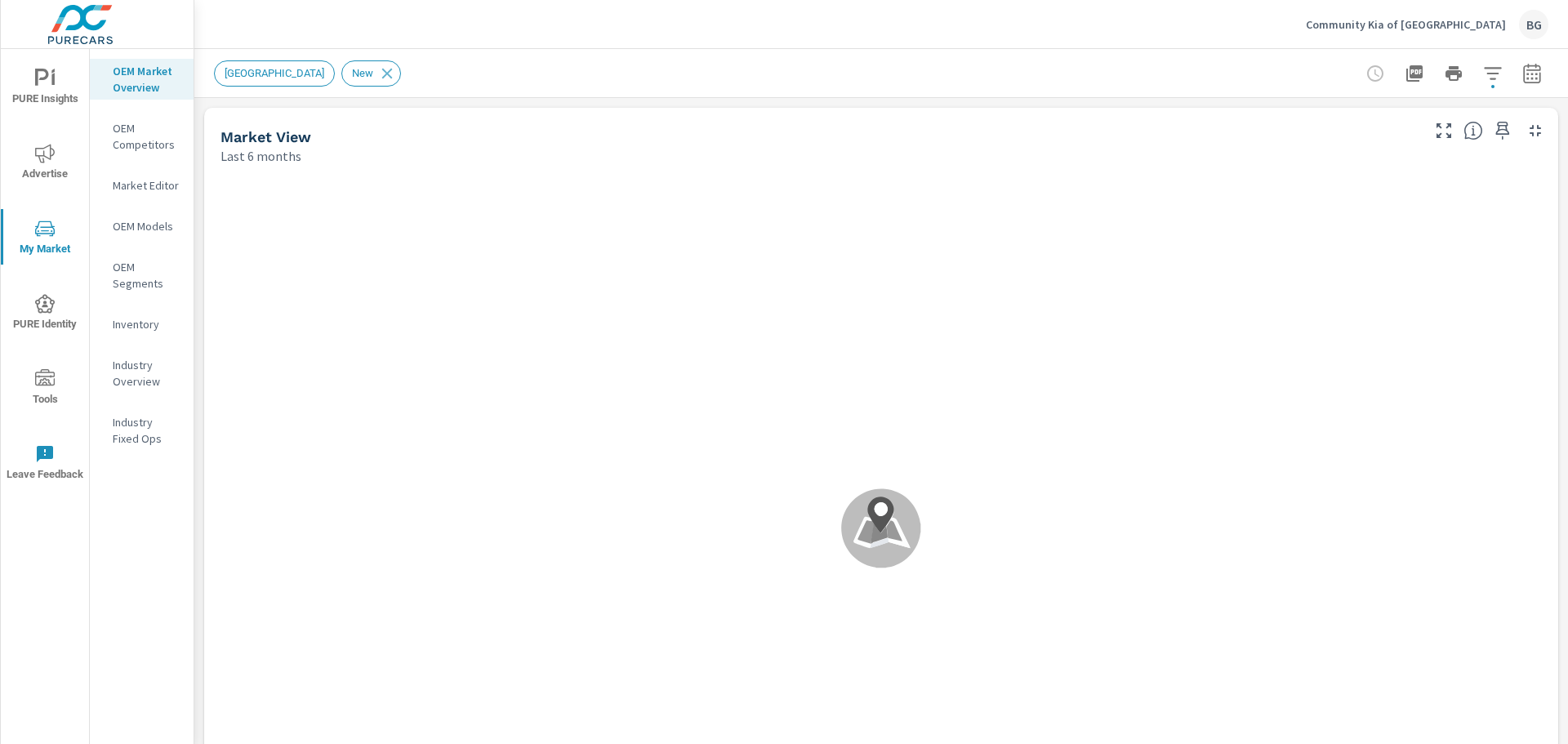
click at [126, 152] on p "OEM Competitors" at bounding box center [147, 136] width 68 height 32
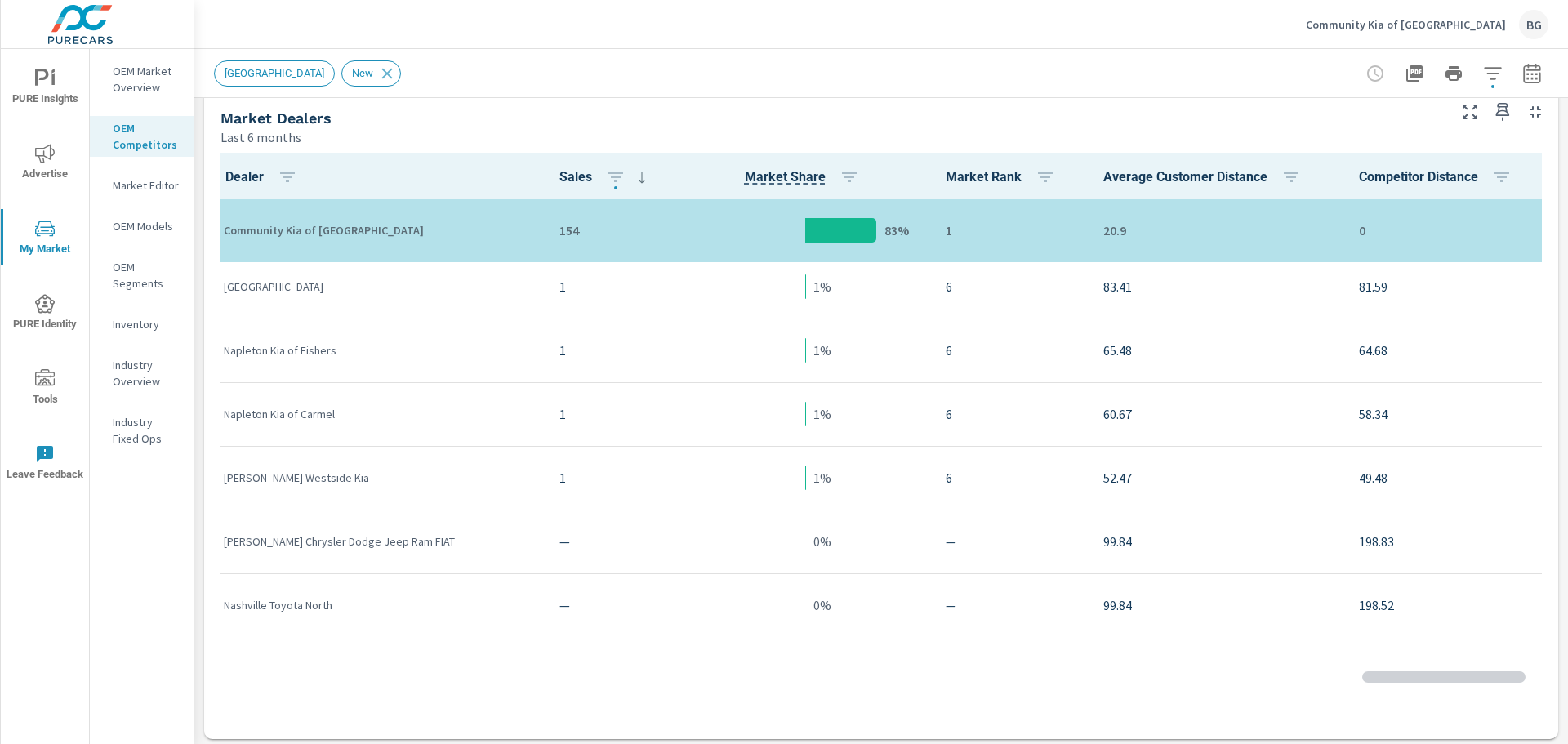
scroll to position [817, 0]
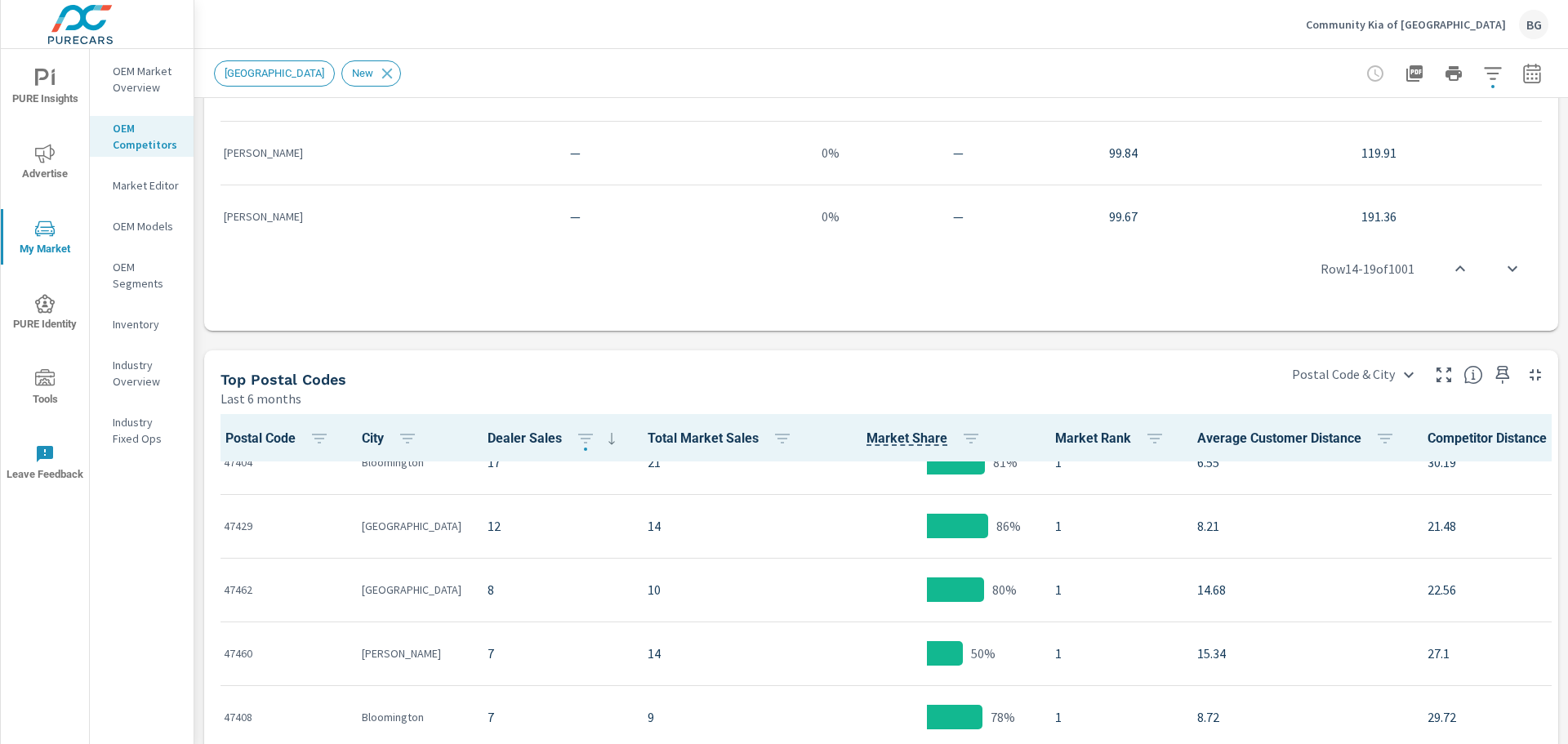
scroll to position [214, 0]
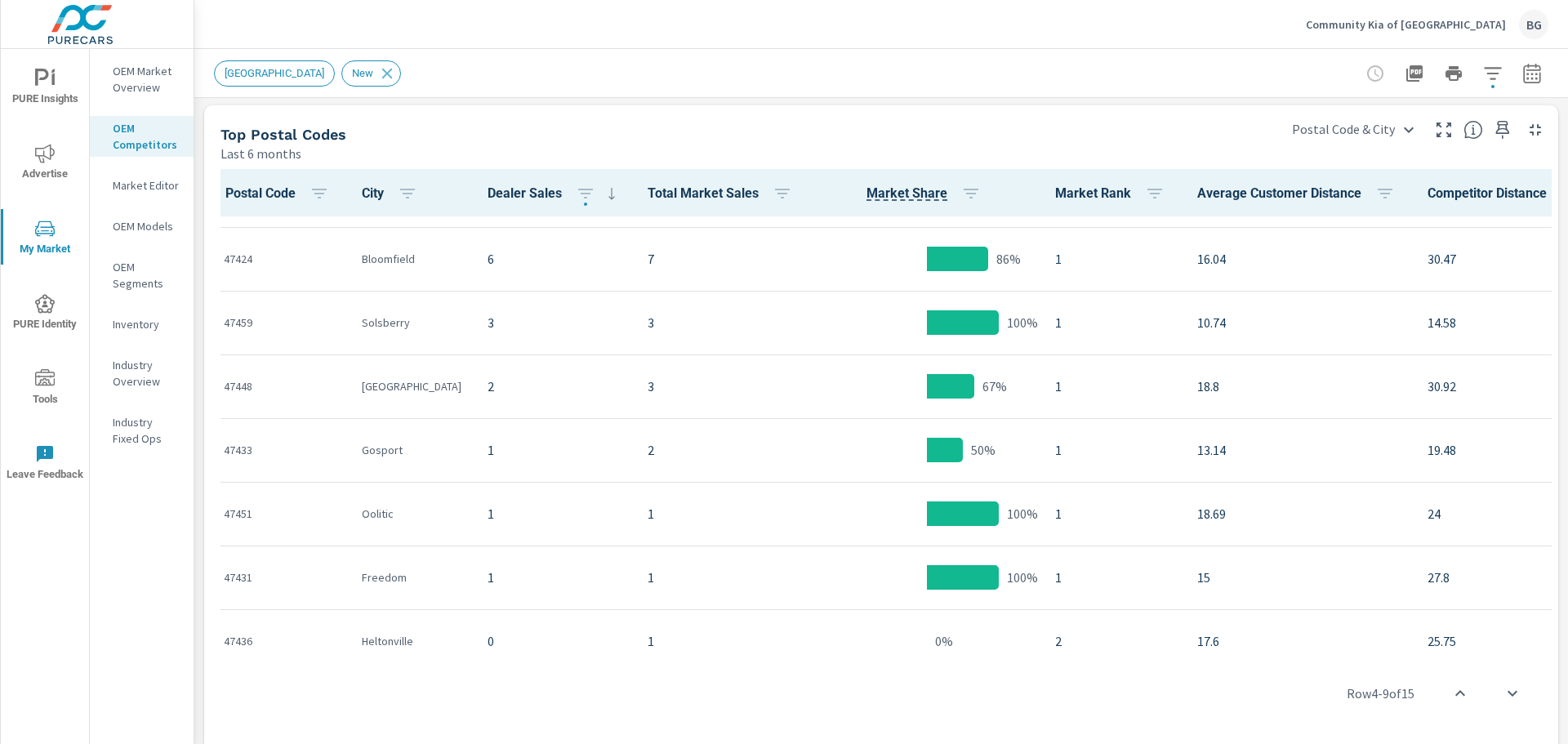
scroll to position [517, 0]
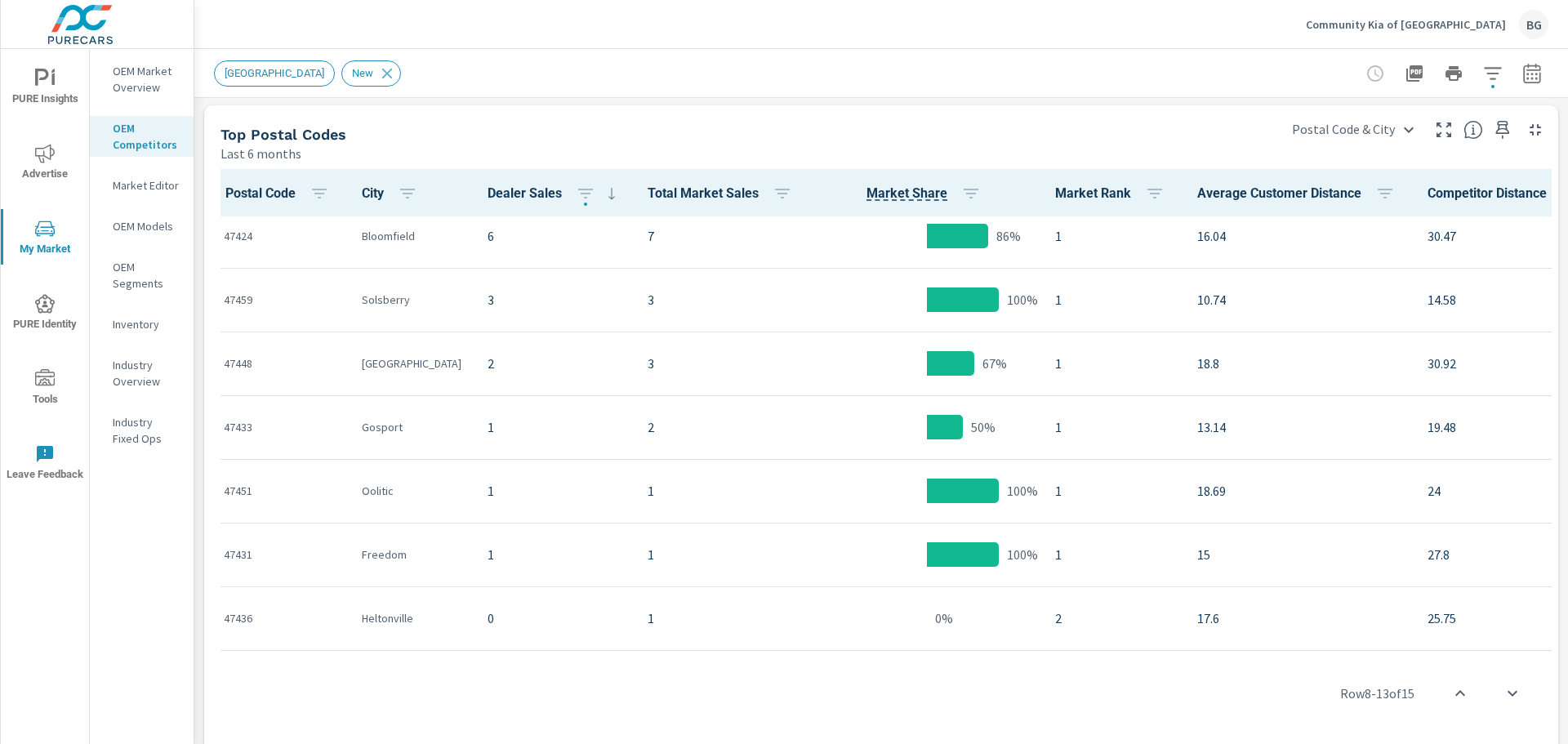
scroll to position [234, 0]
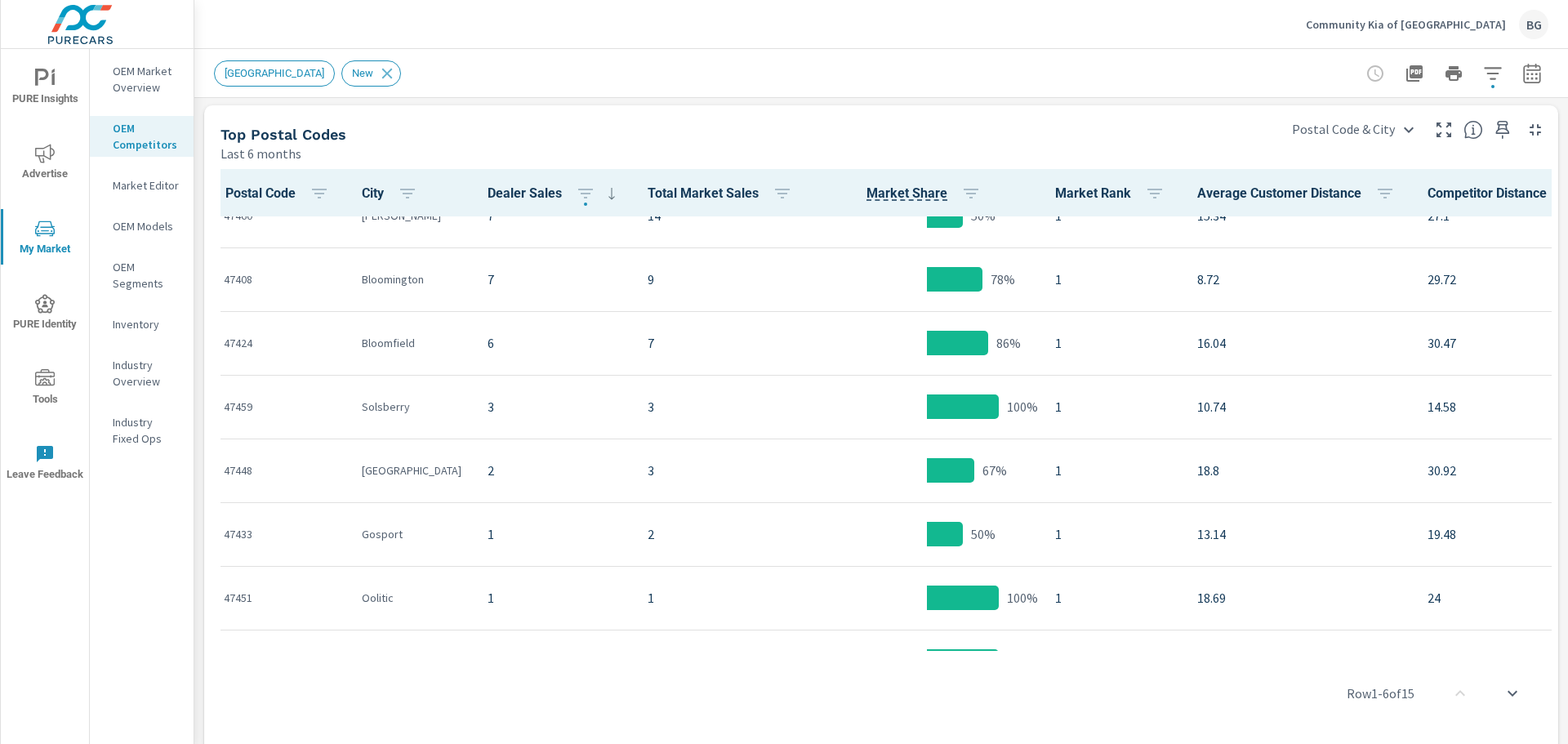
scroll to position [534, 0]
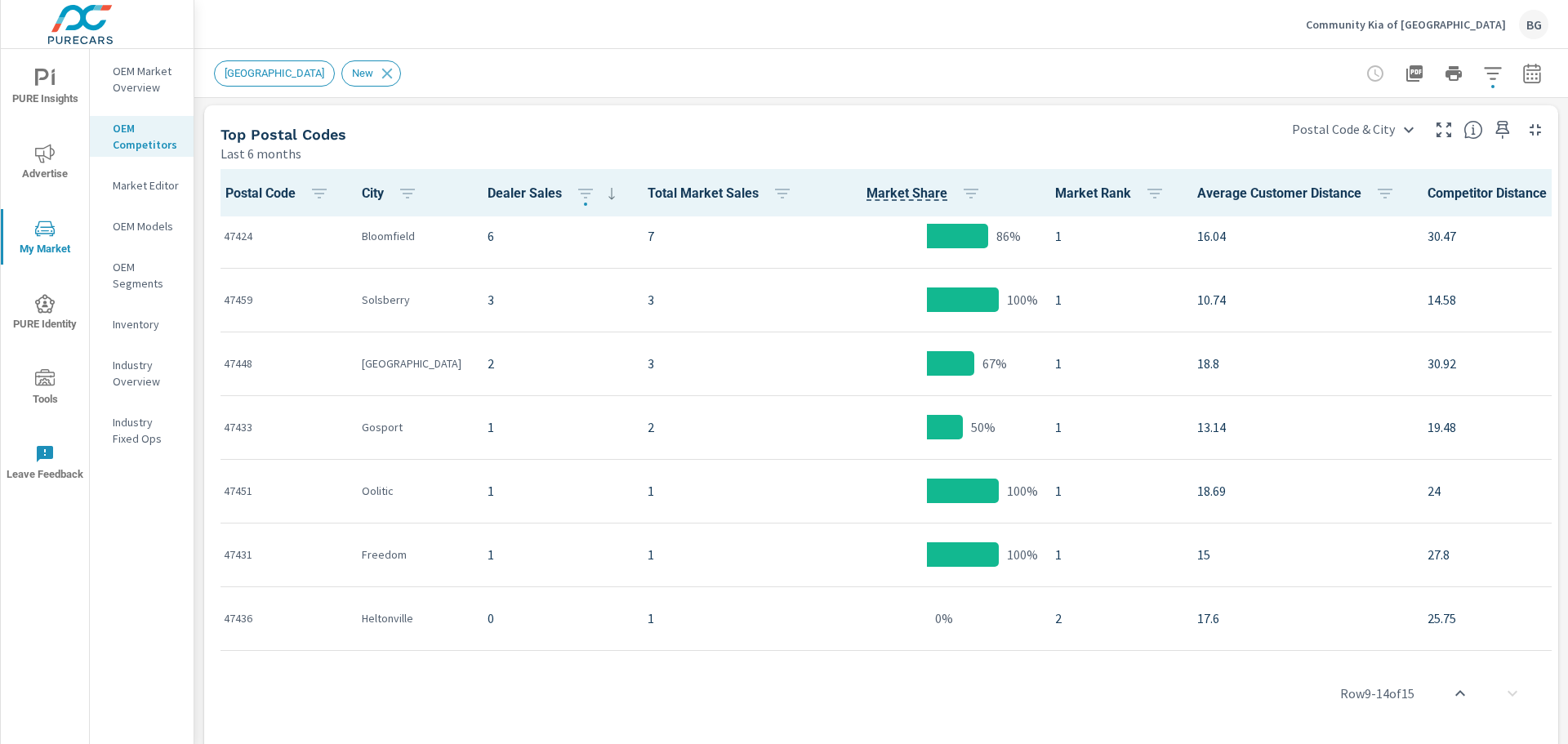
click at [36, 308] on icon "nav menu" at bounding box center [45, 303] width 20 height 20
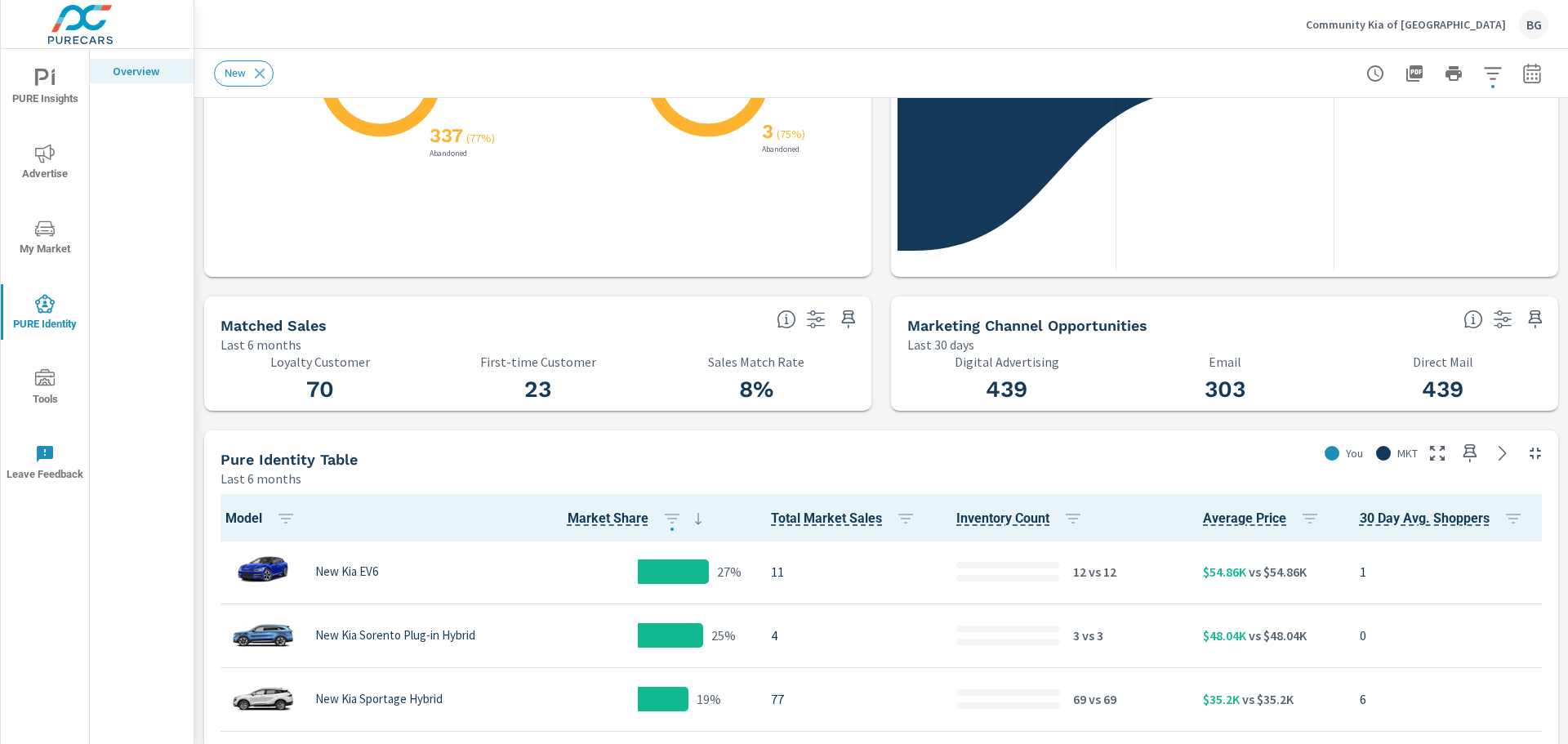
scroll to position [408, 0]
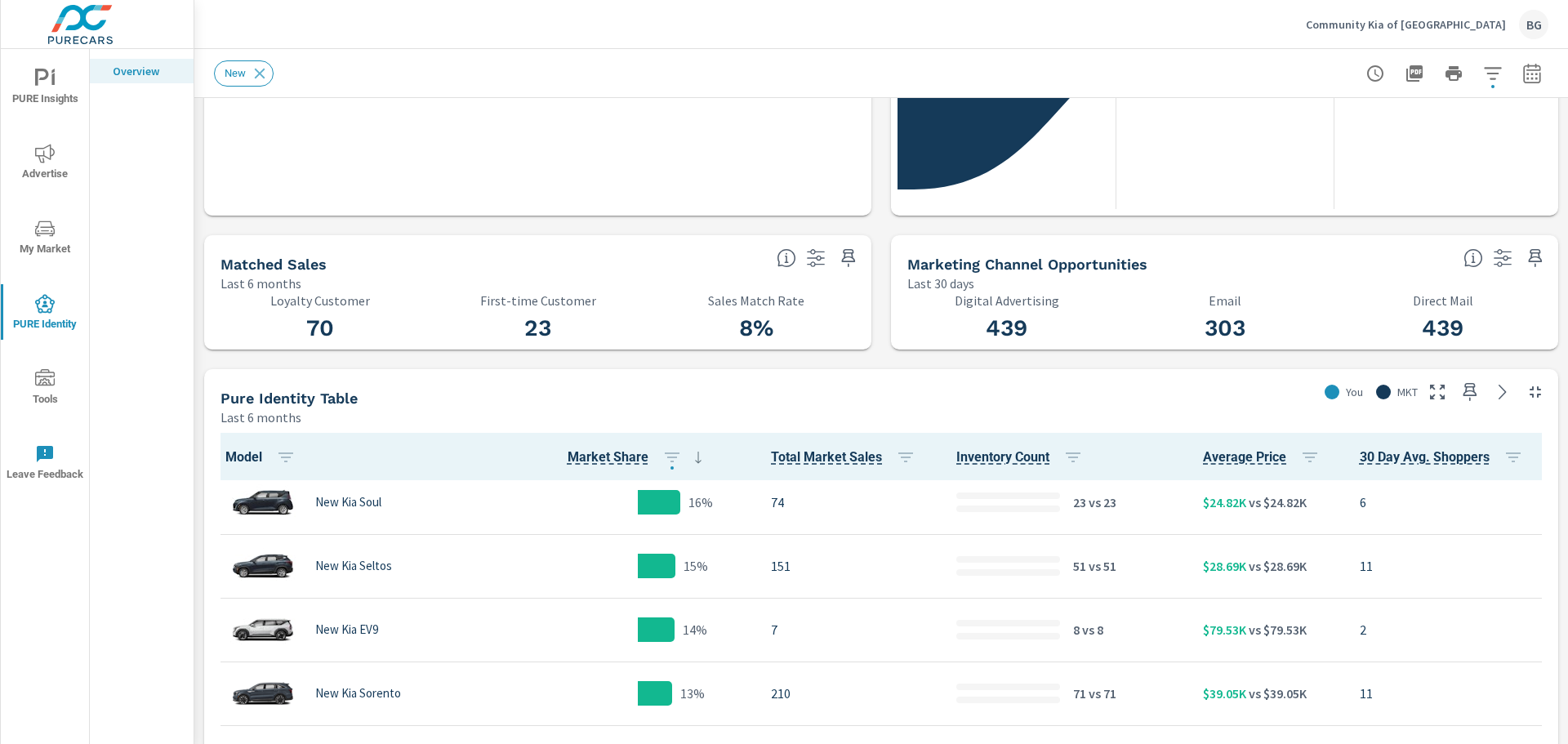
scroll to position [1, 0]
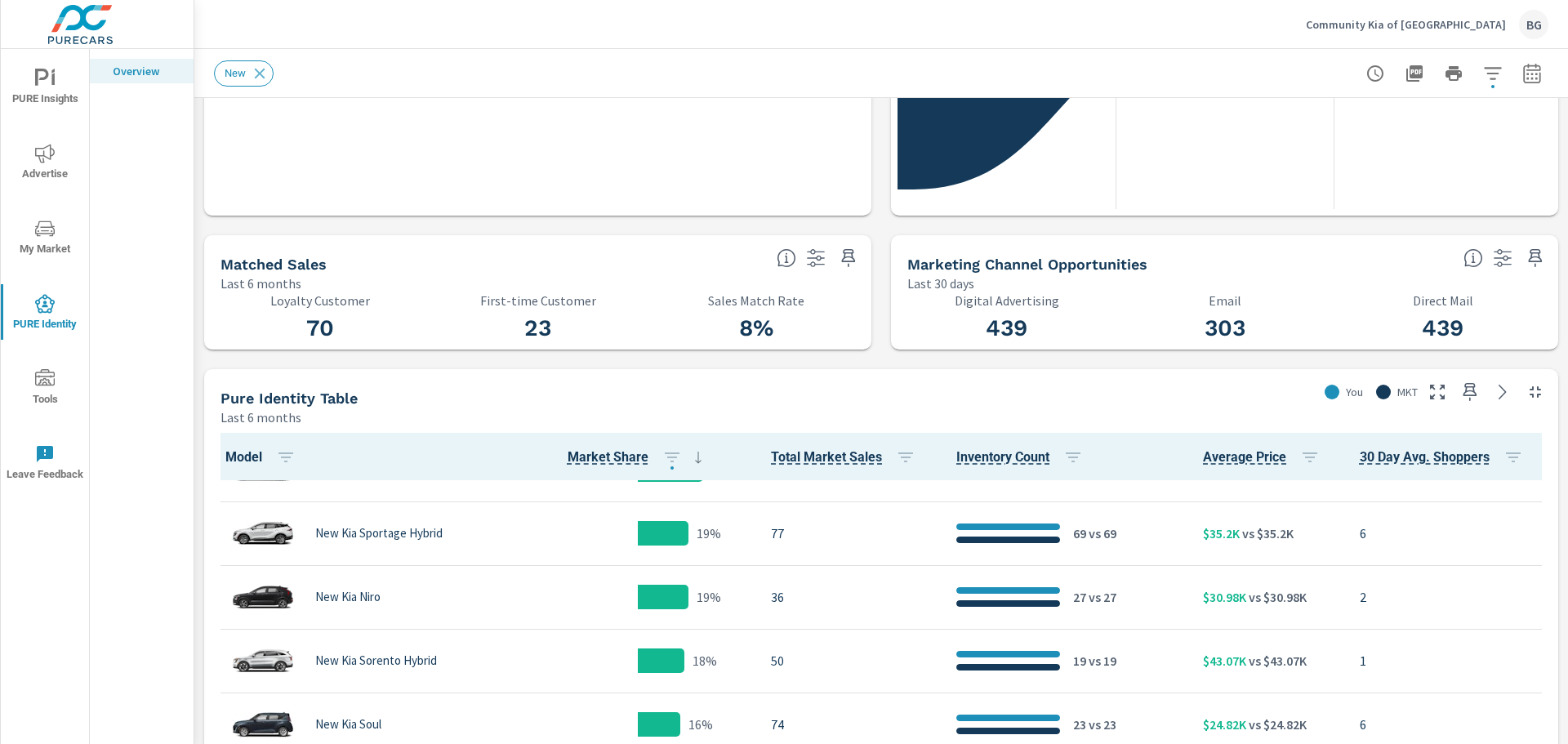
scroll to position [191, 0]
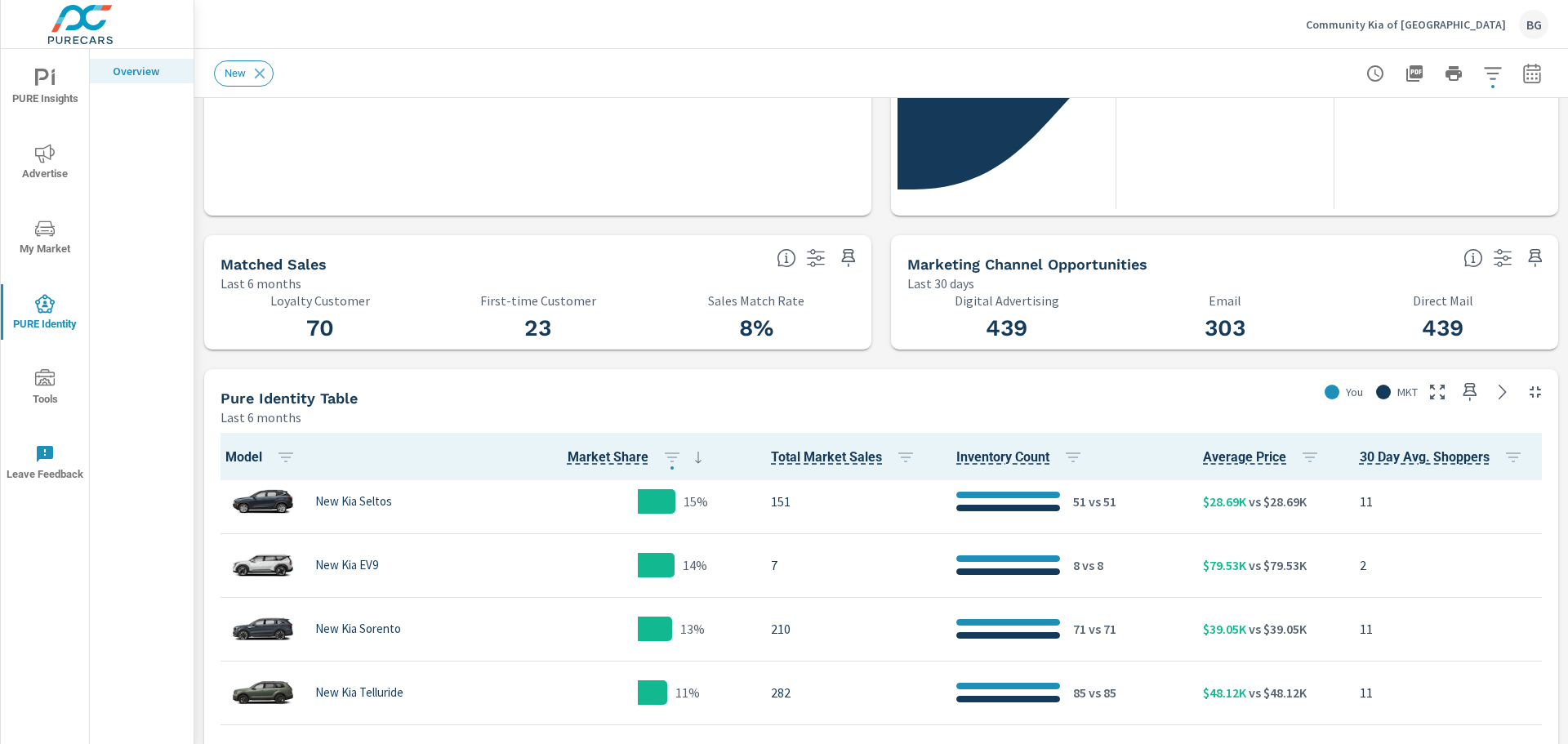
scroll to position [396, 0]
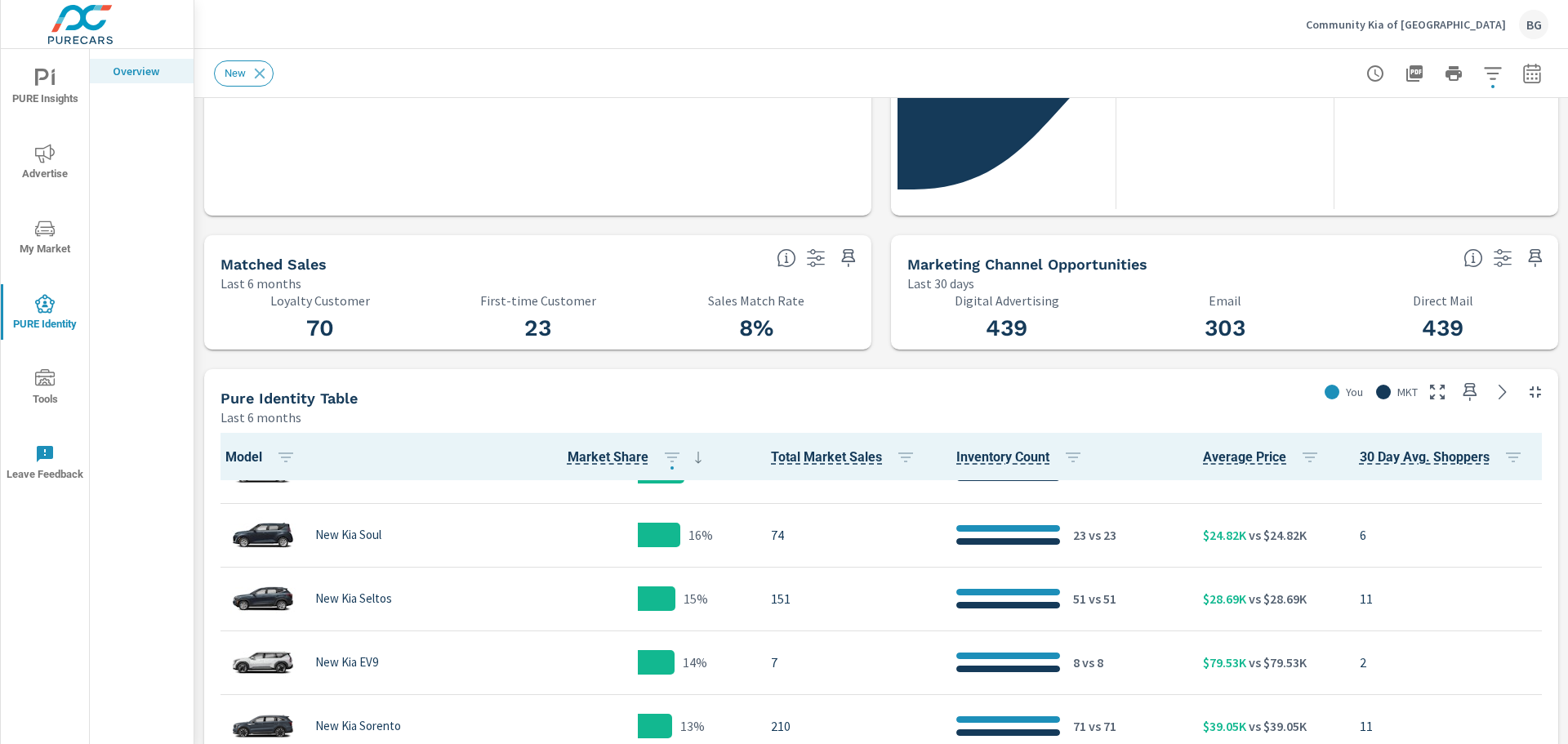
scroll to position [380, 0]
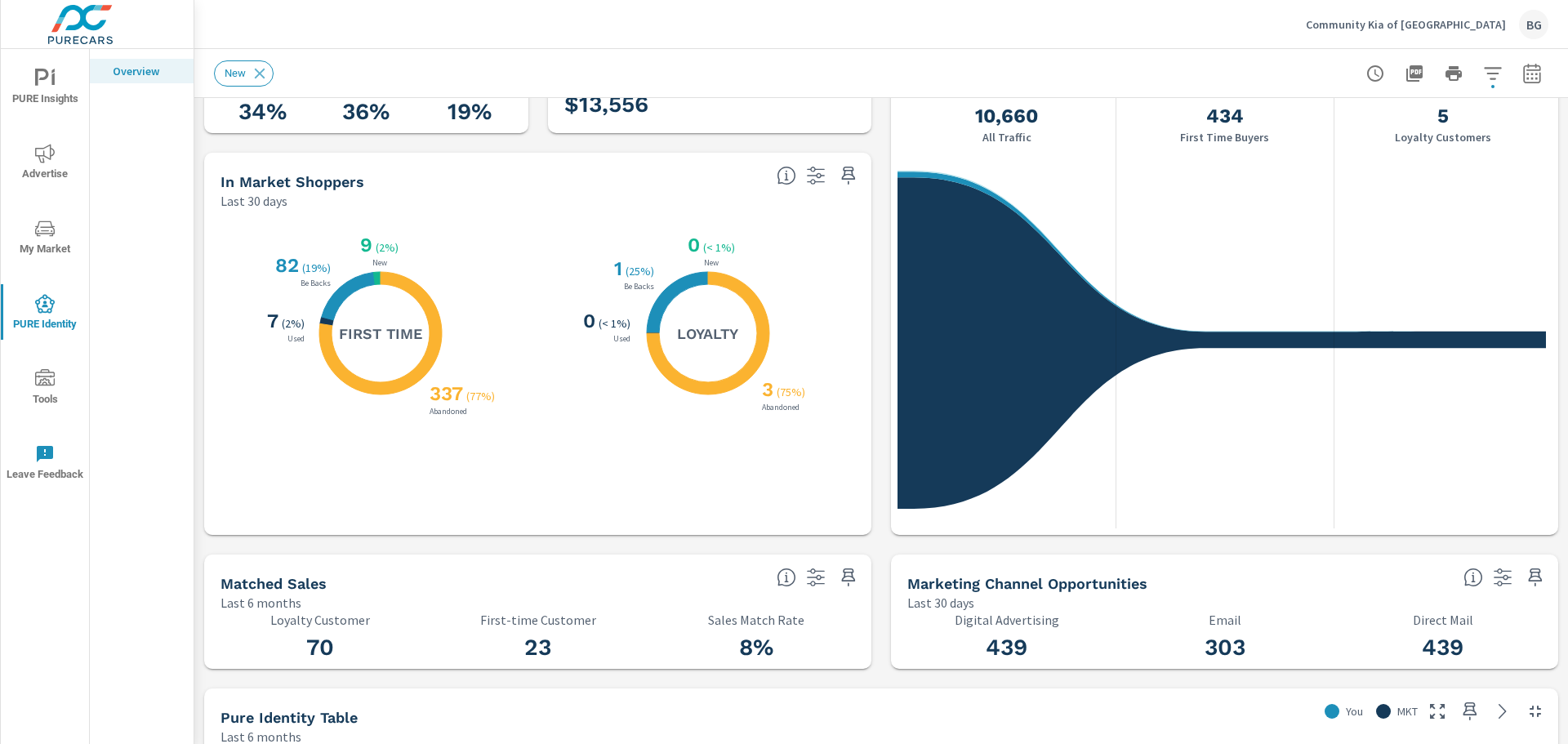
scroll to position [82, 0]
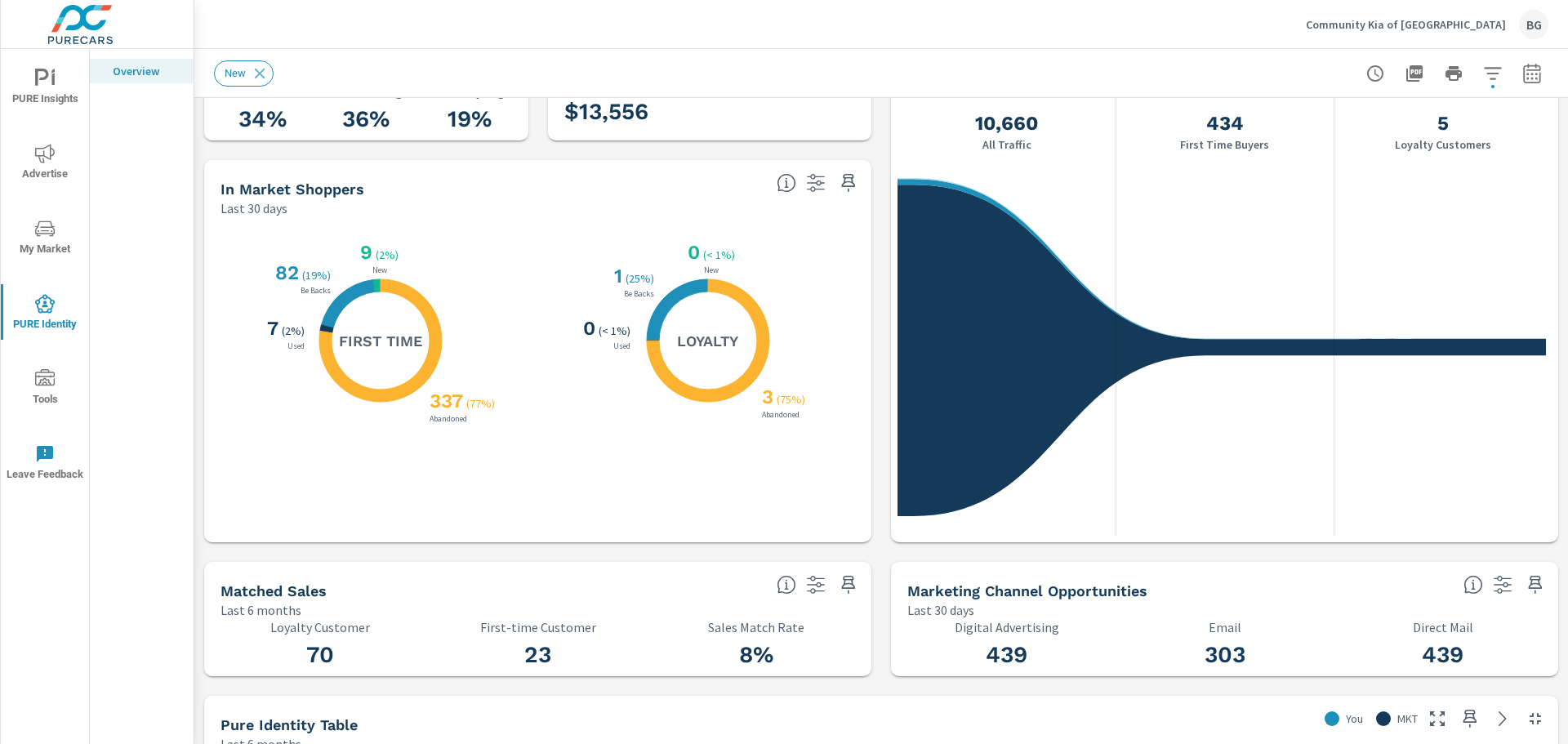
click at [351, 384] on icon at bounding box center [380, 340] width 122 height 122
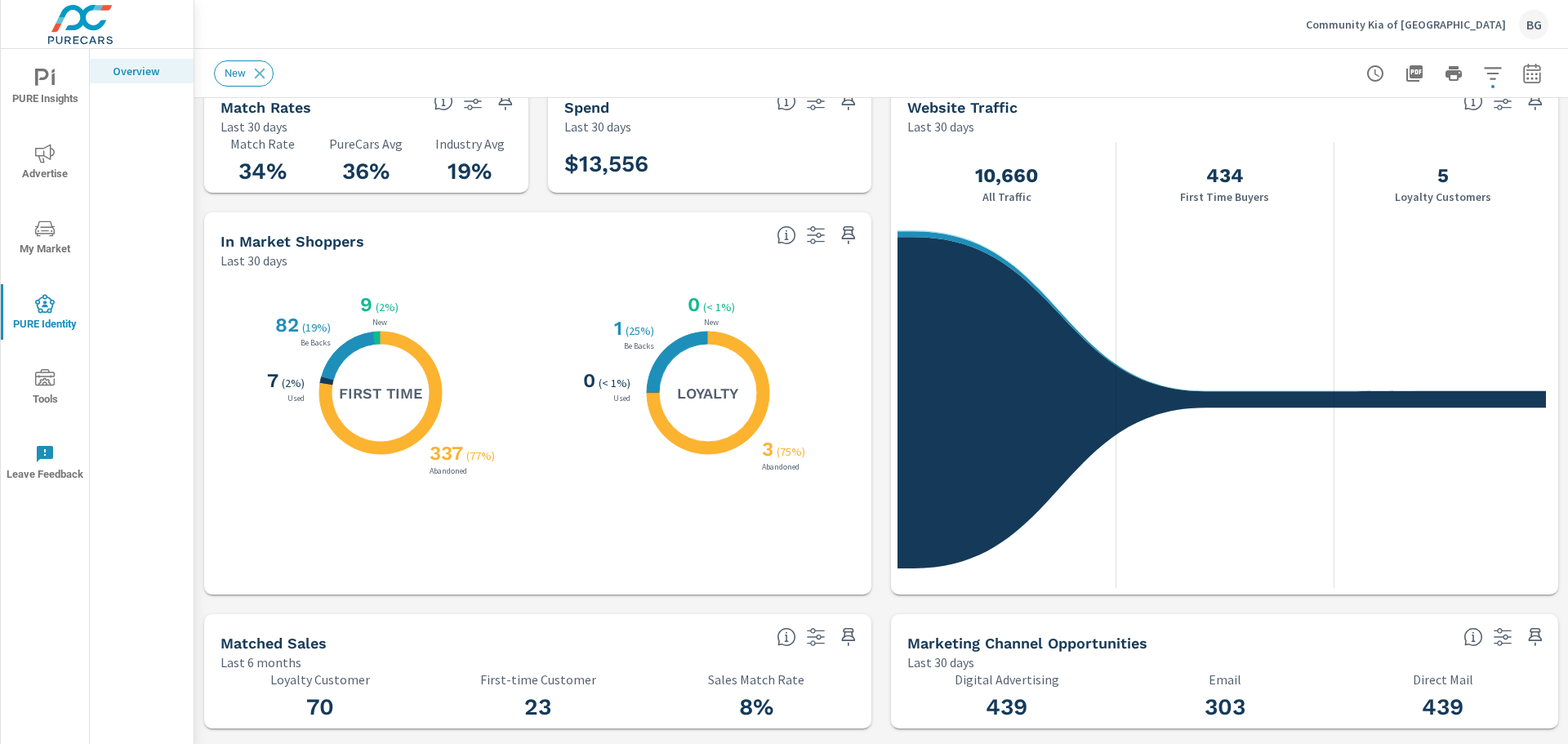
scroll to position [0, 0]
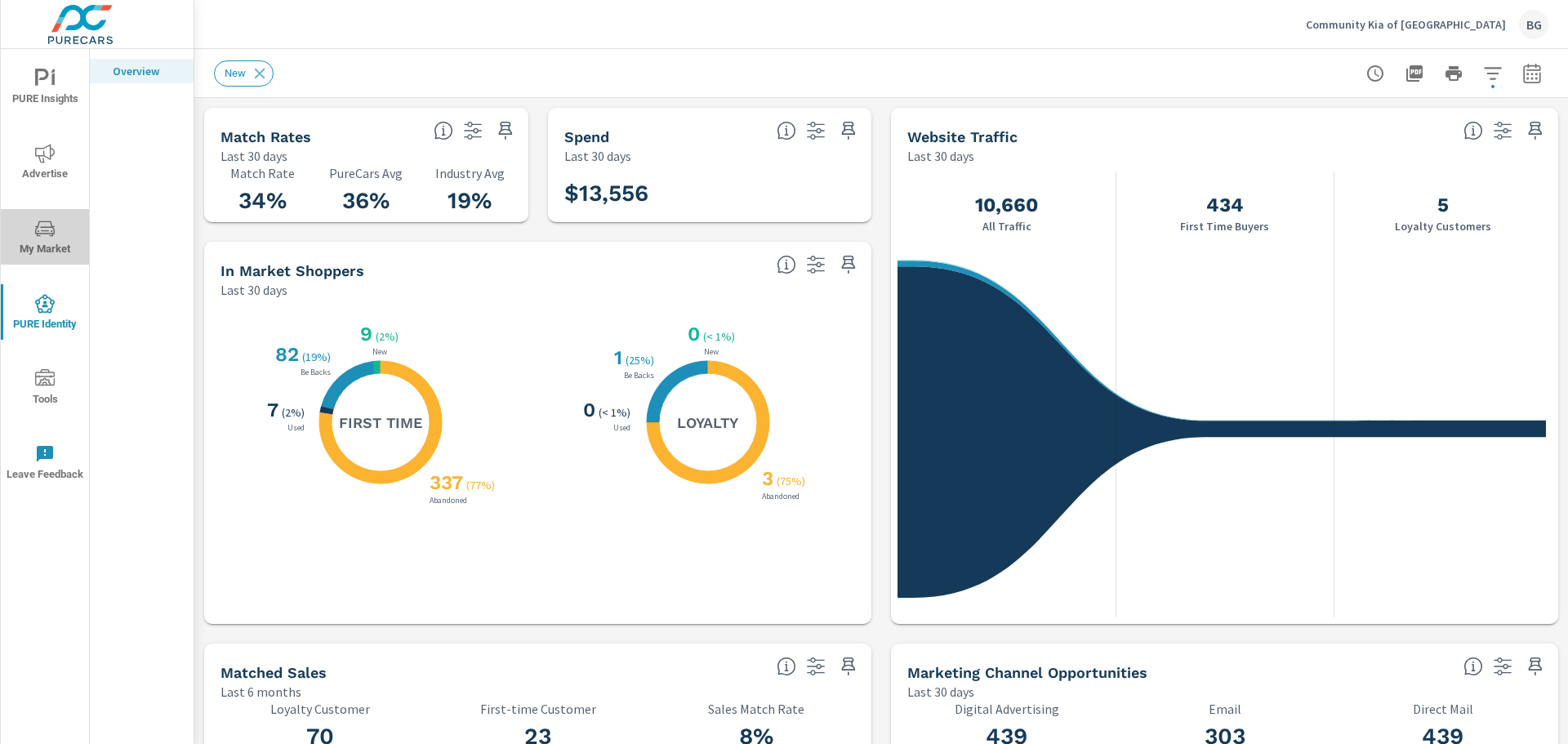
click at [46, 226] on icon "nav menu" at bounding box center [45, 228] width 20 height 20
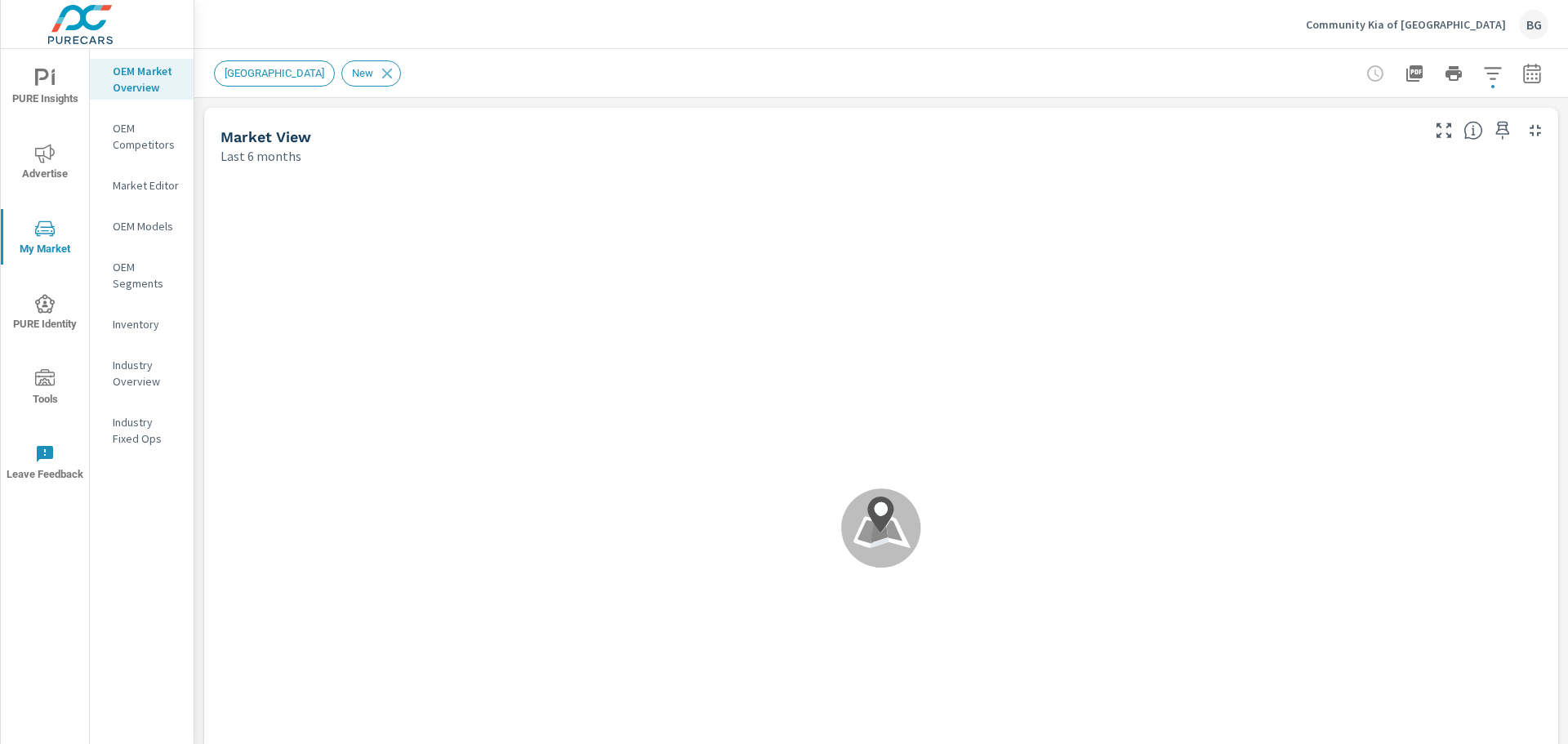
click at [63, 150] on span "Advertise" at bounding box center [45, 164] width 79 height 40
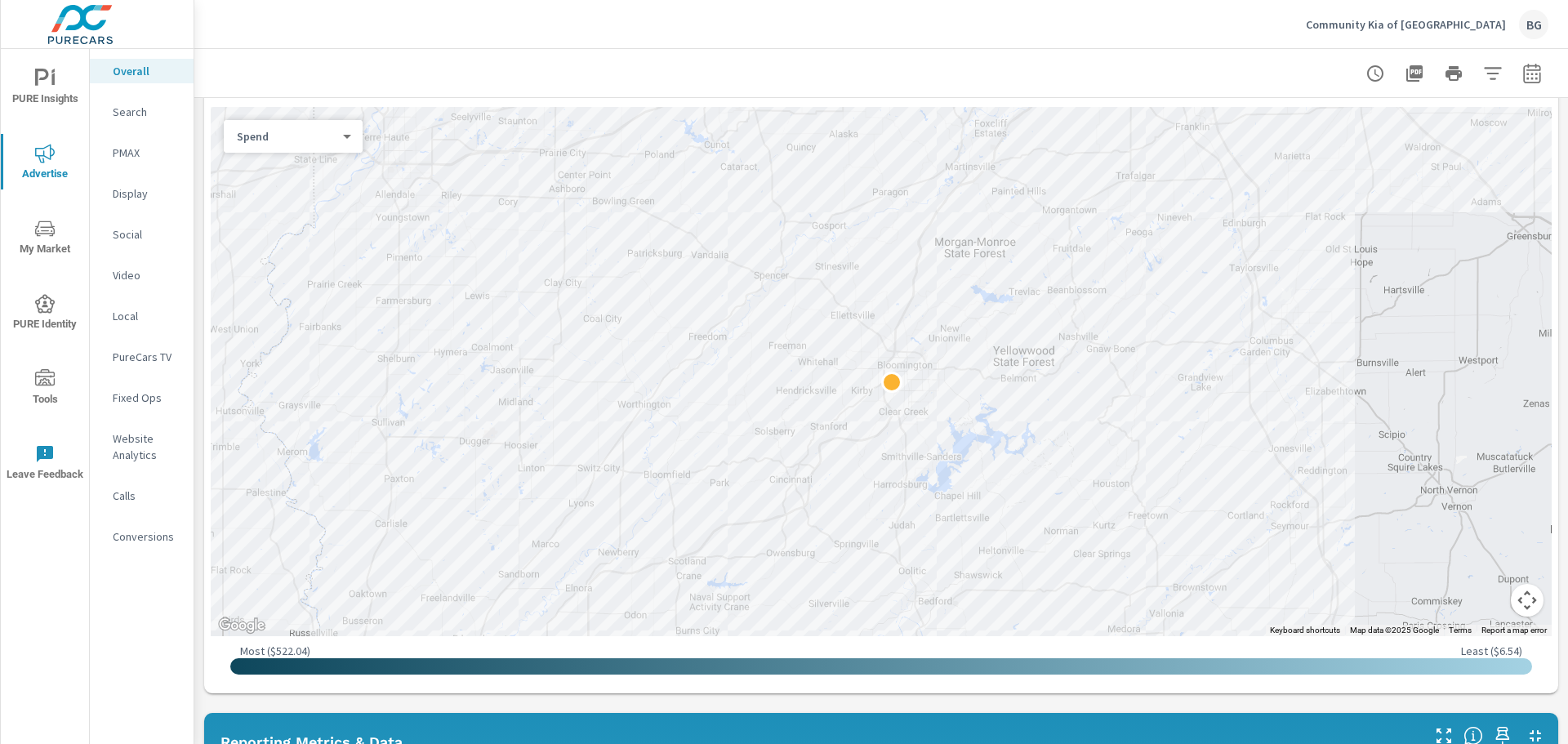
scroll to position [572, 0]
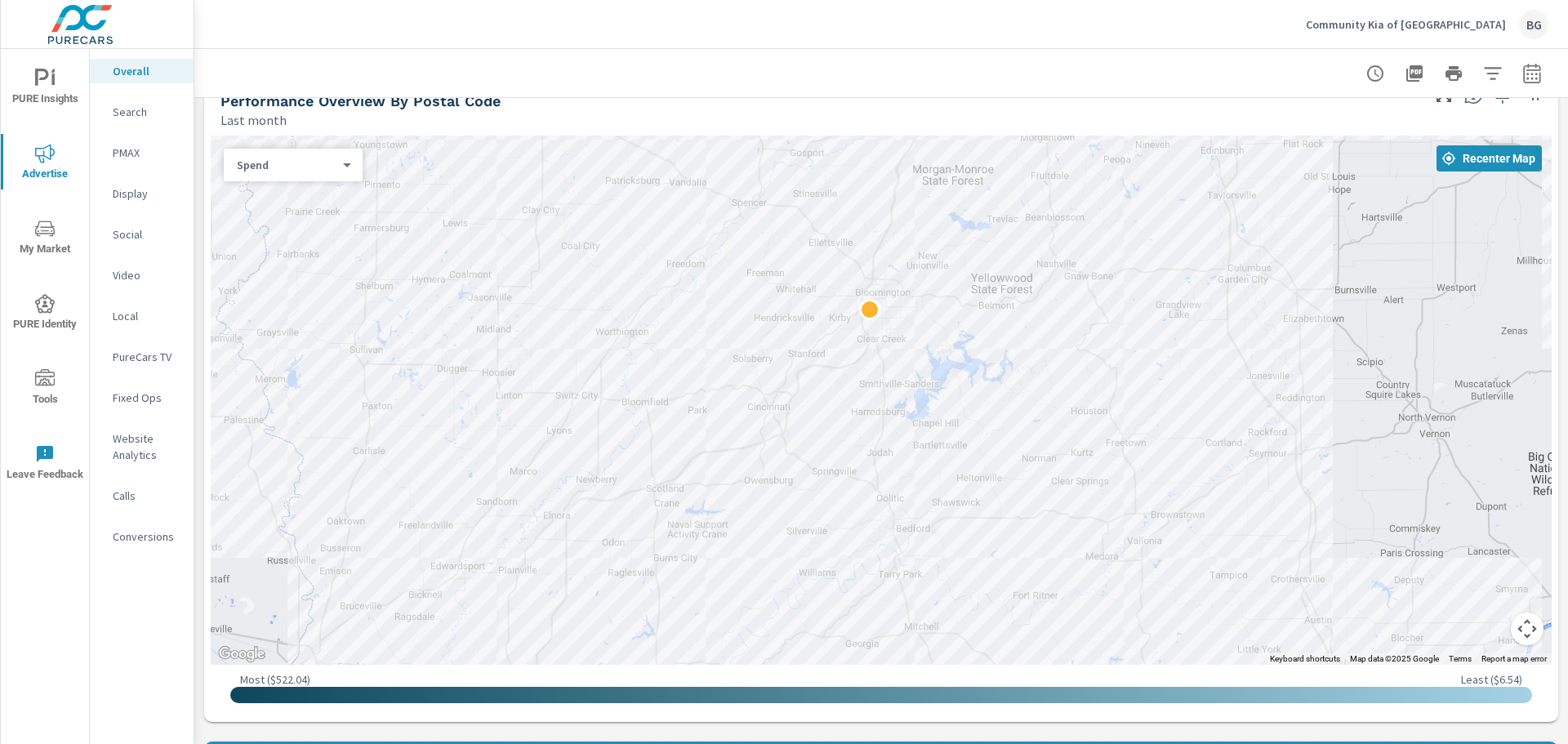
drag, startPoint x: 729, startPoint y: 418, endPoint x: 706, endPoint y: 322, distance: 98.7
click at [706, 322] on div at bounding box center [880, 400] width 1341 height 530
click at [1458, 162] on span "Recenter Map" at bounding box center [1488, 158] width 92 height 15
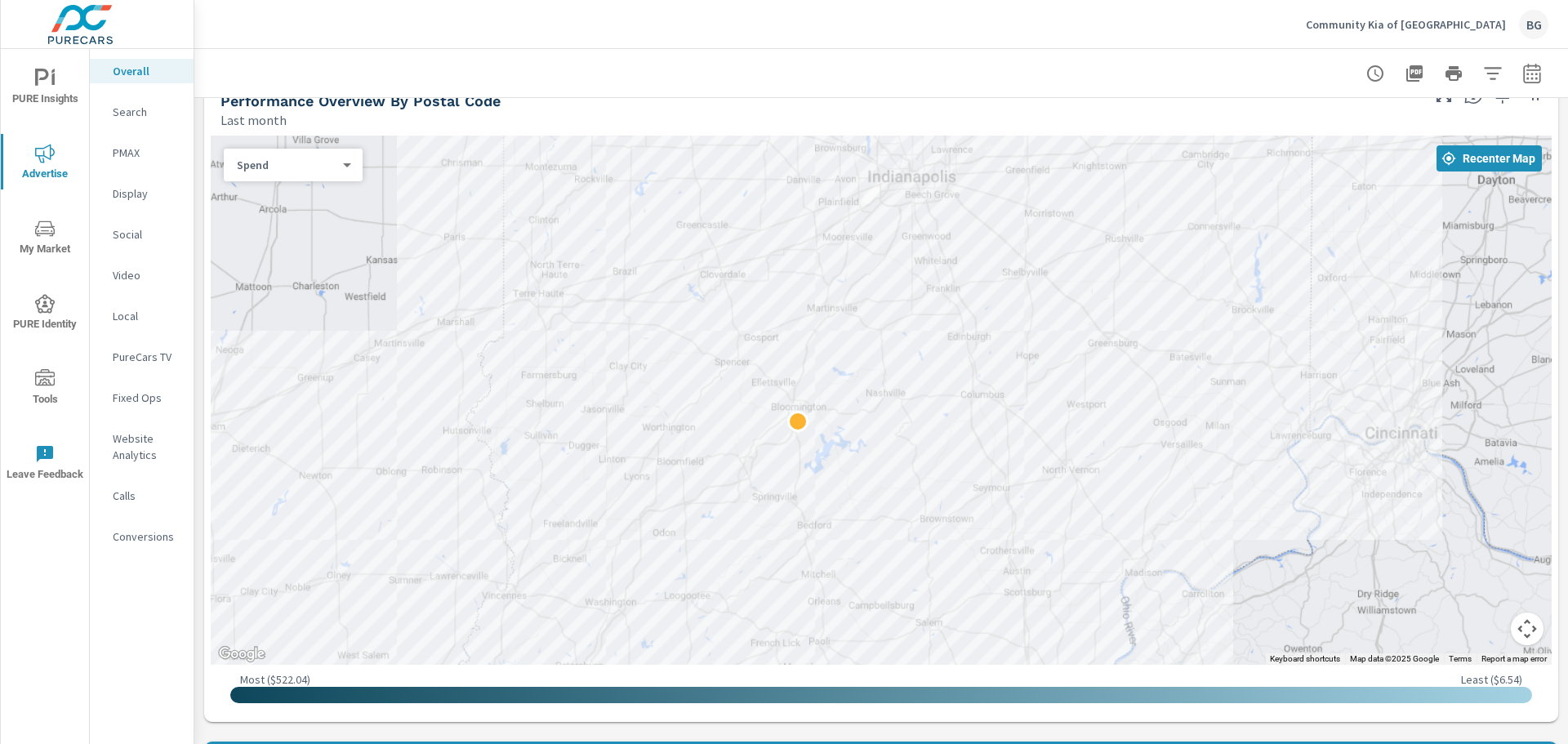
click at [136, 145] on p "PMAX" at bounding box center [147, 153] width 68 height 16
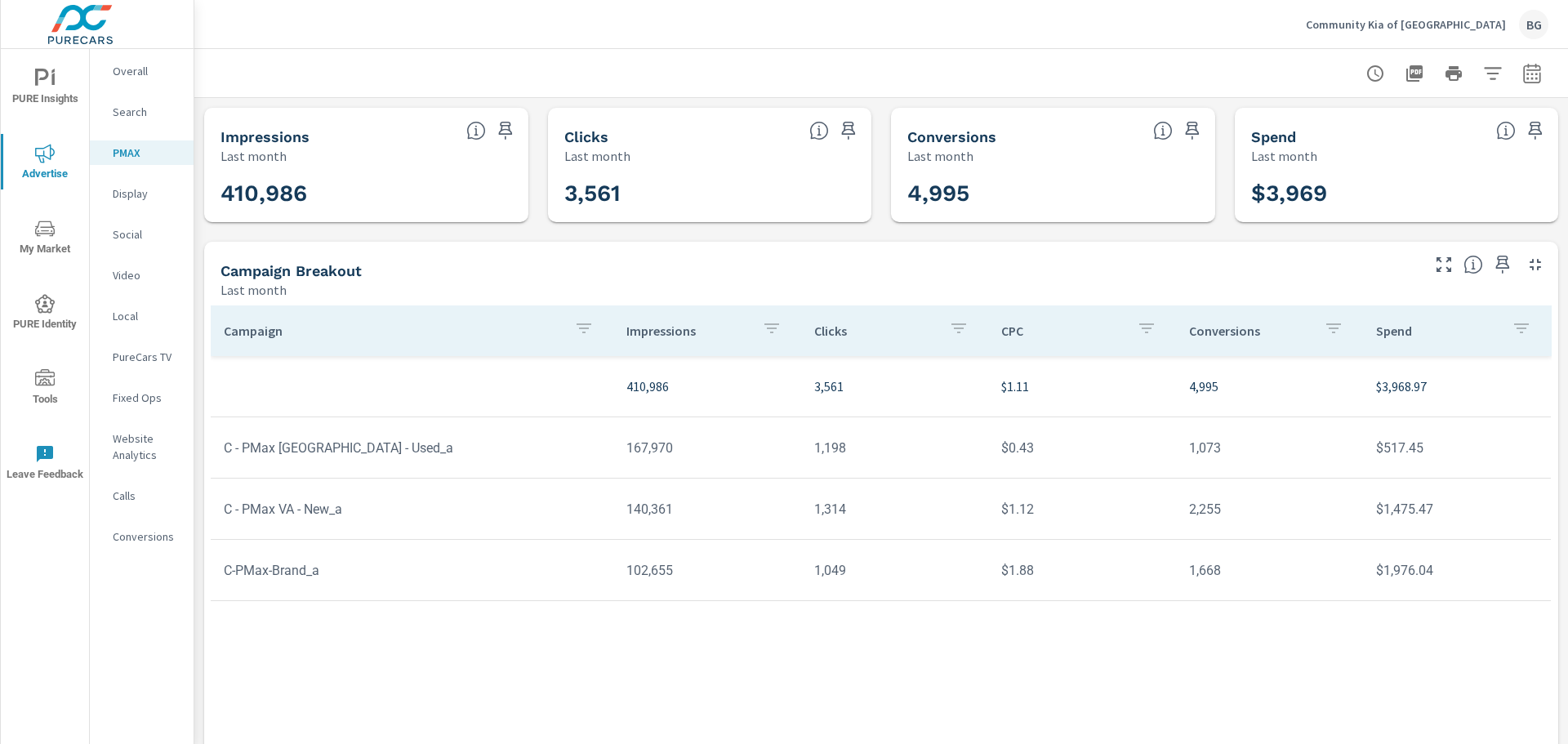
click at [601, 192] on h3 "3,561" at bounding box center [711, 193] width 292 height 27
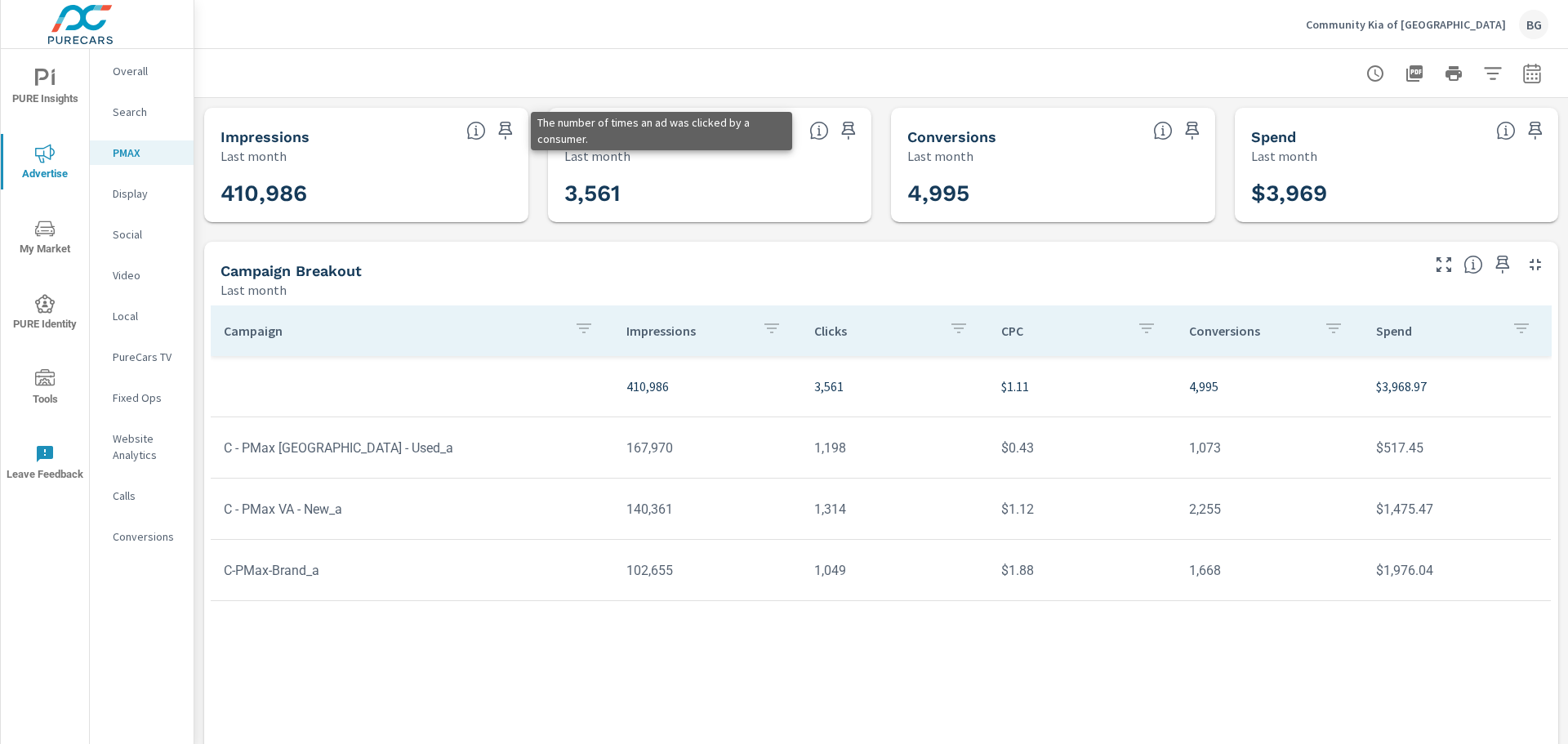
click at [817, 127] on icon at bounding box center [819, 131] width 20 height 20
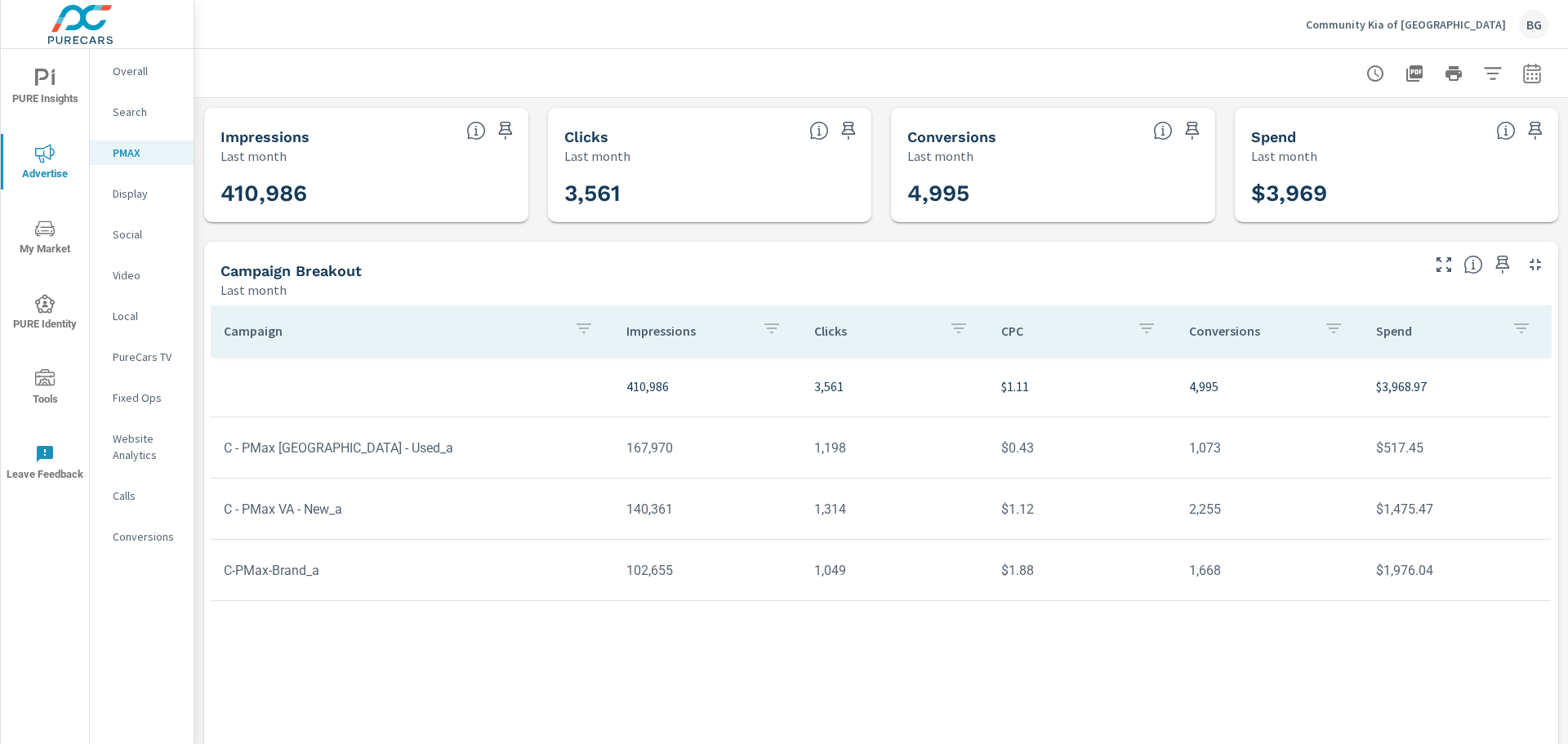
click at [127, 237] on p "Social" at bounding box center [147, 234] width 68 height 16
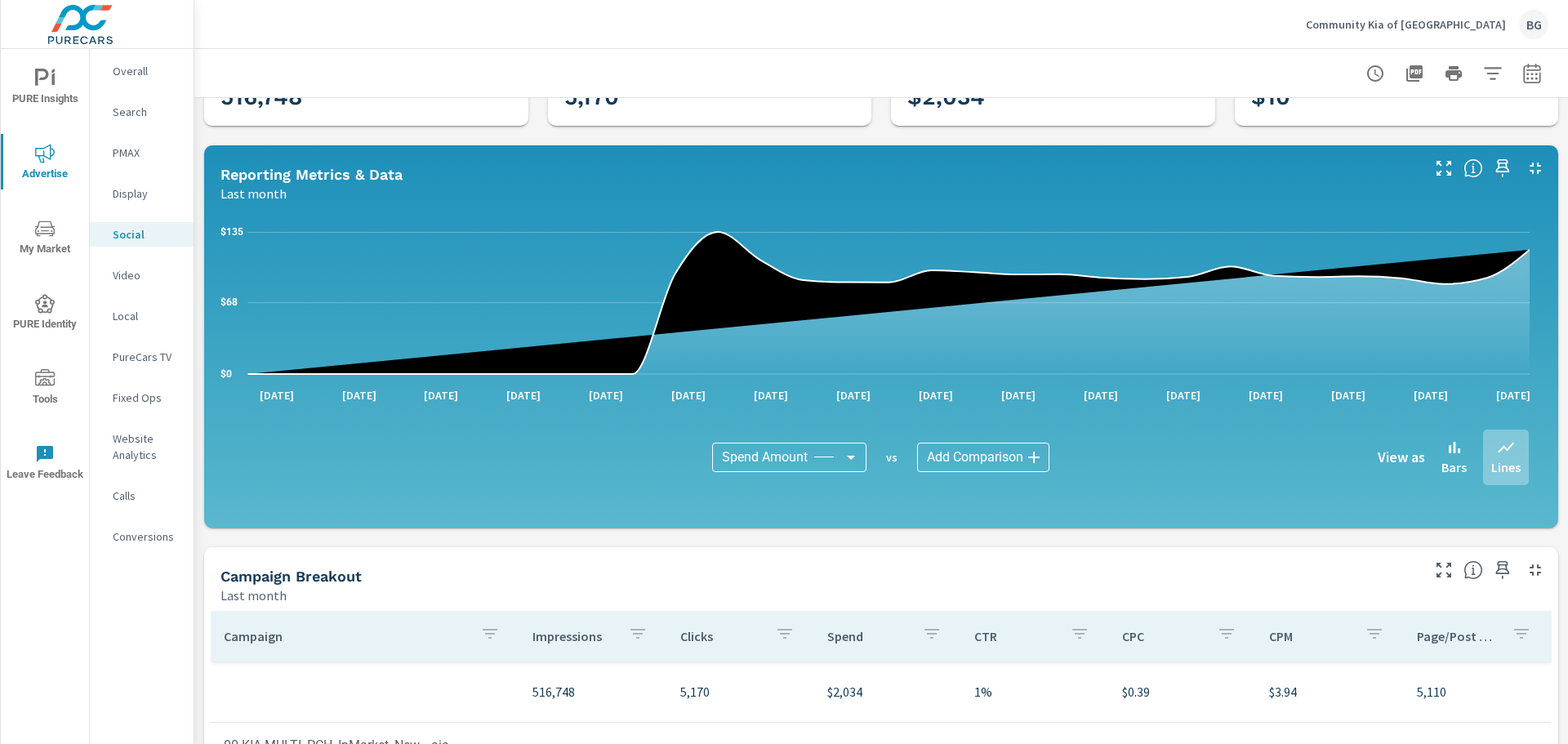
scroll to position [245, 0]
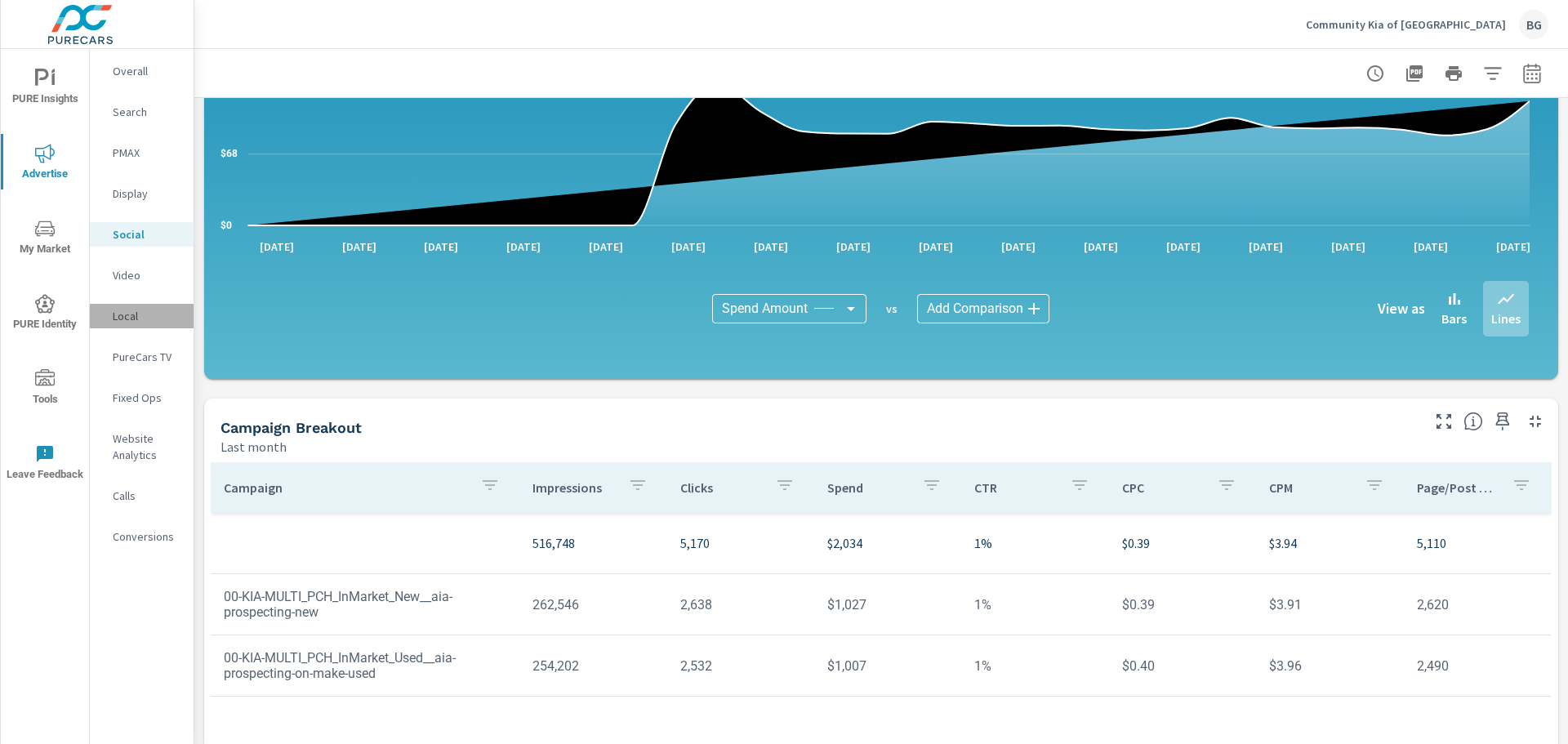
click at [133, 320] on p "Local" at bounding box center [147, 316] width 68 height 16
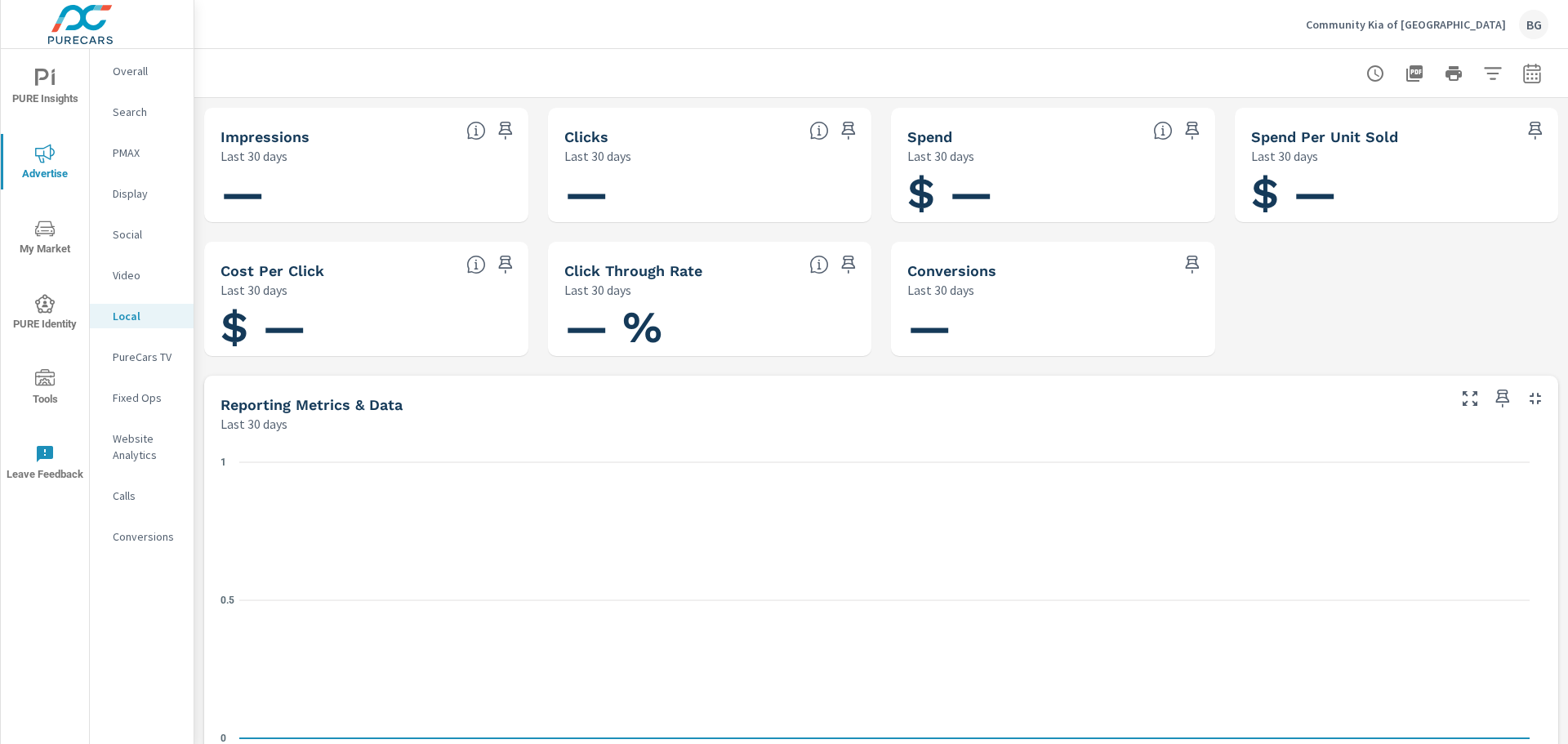
click at [45, 62] on button "PURE Insights" at bounding box center [45, 86] width 88 height 56
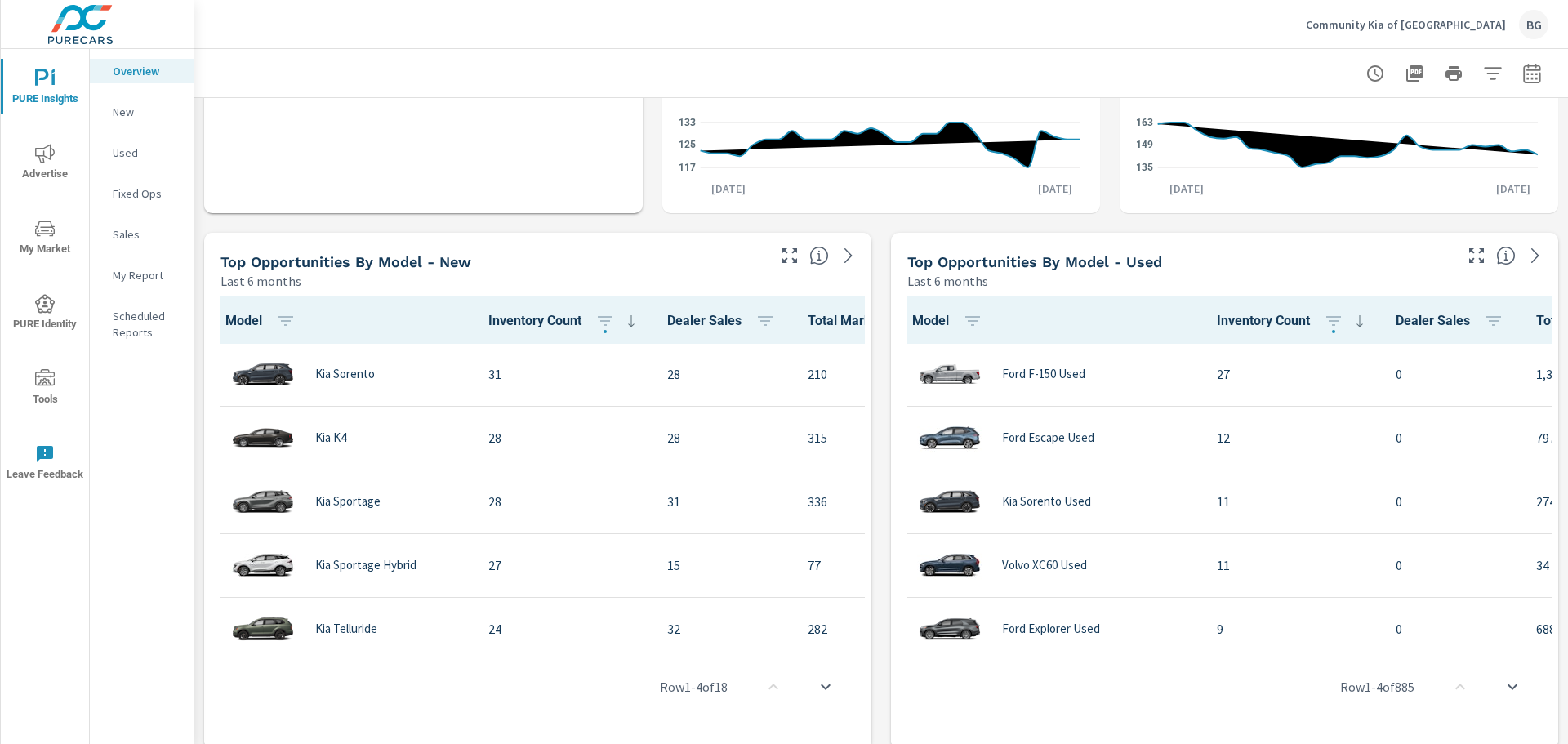
scroll to position [980, 0]
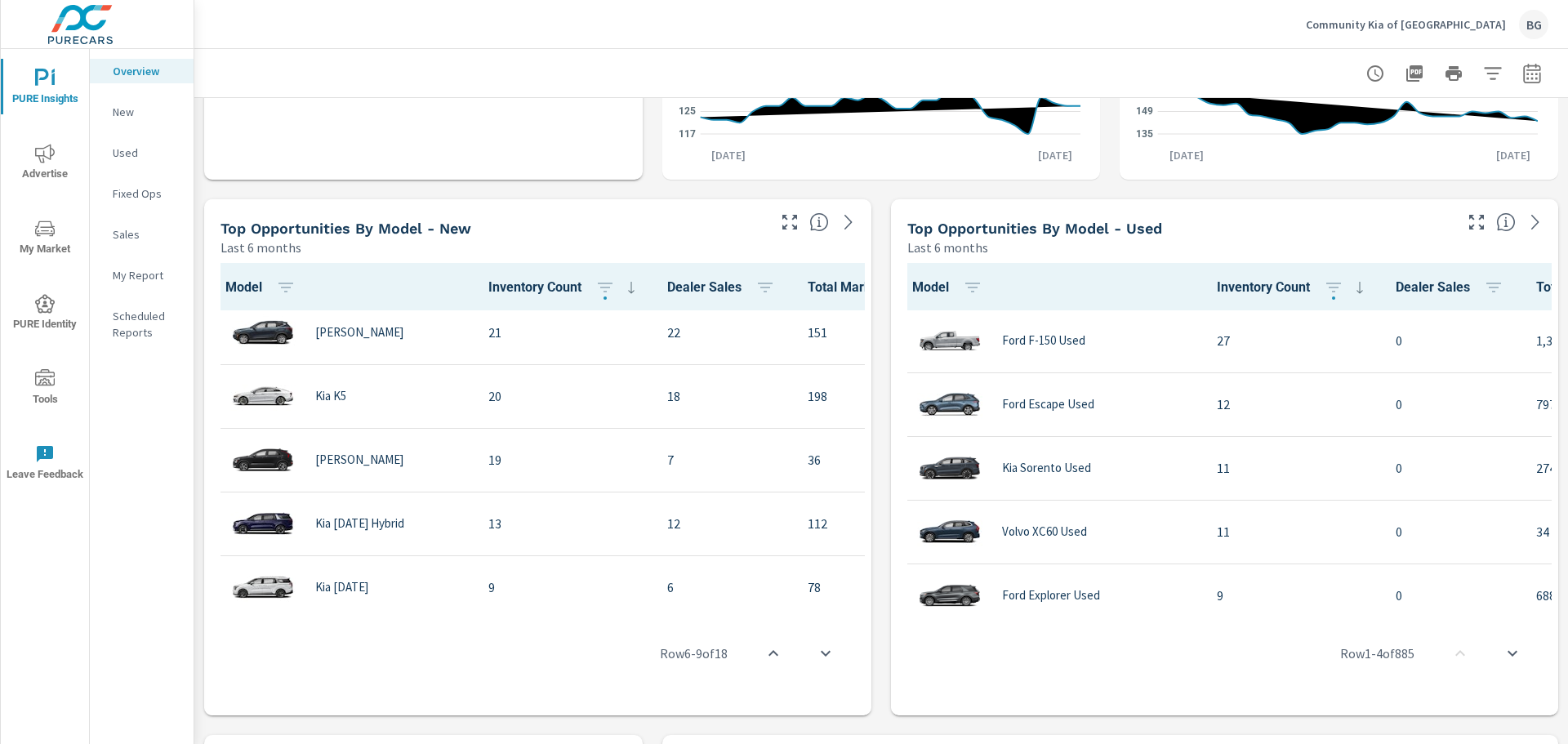
scroll to position [409, 0]
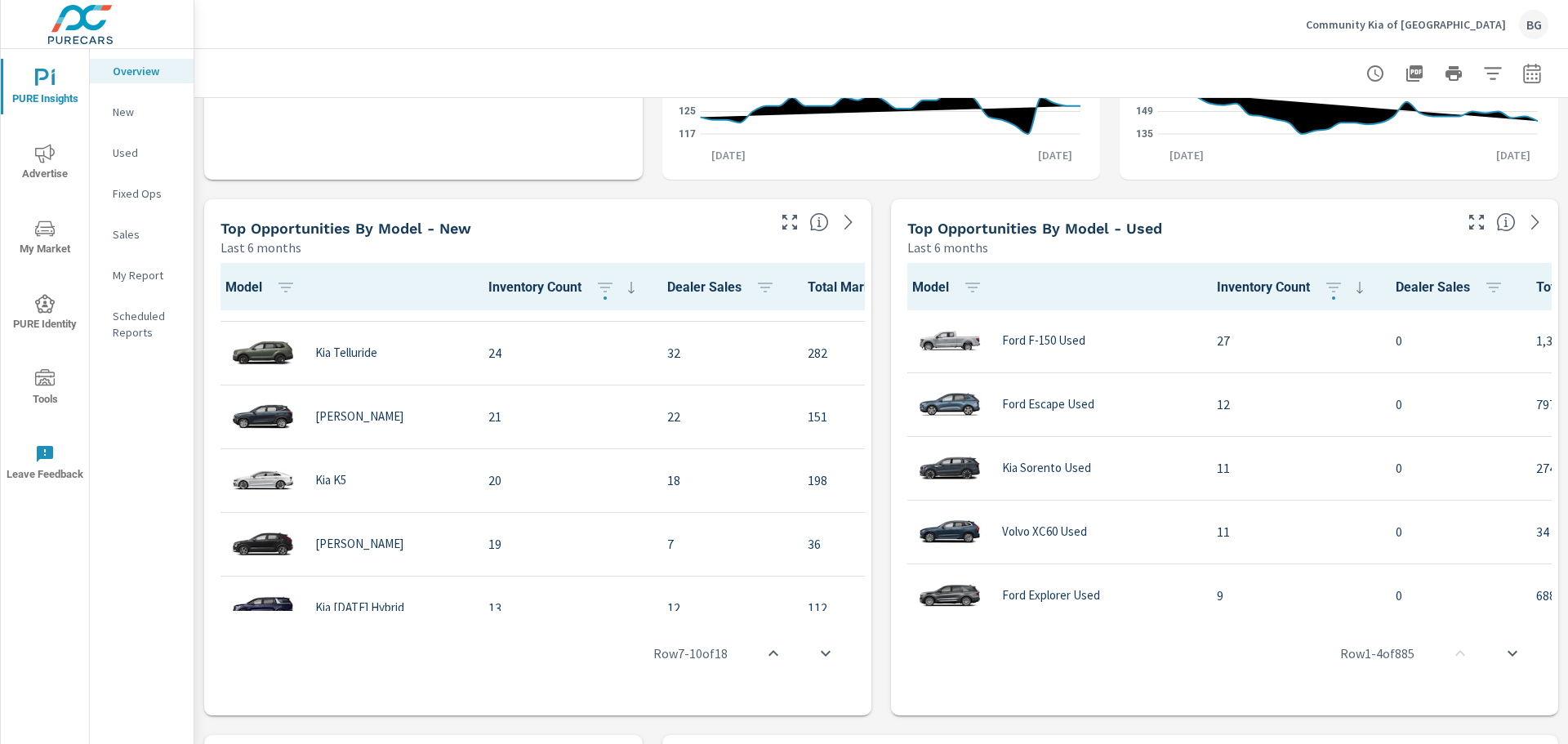
scroll to position [82, 0]
